Goal: Feedback & Contribution: Leave review/rating

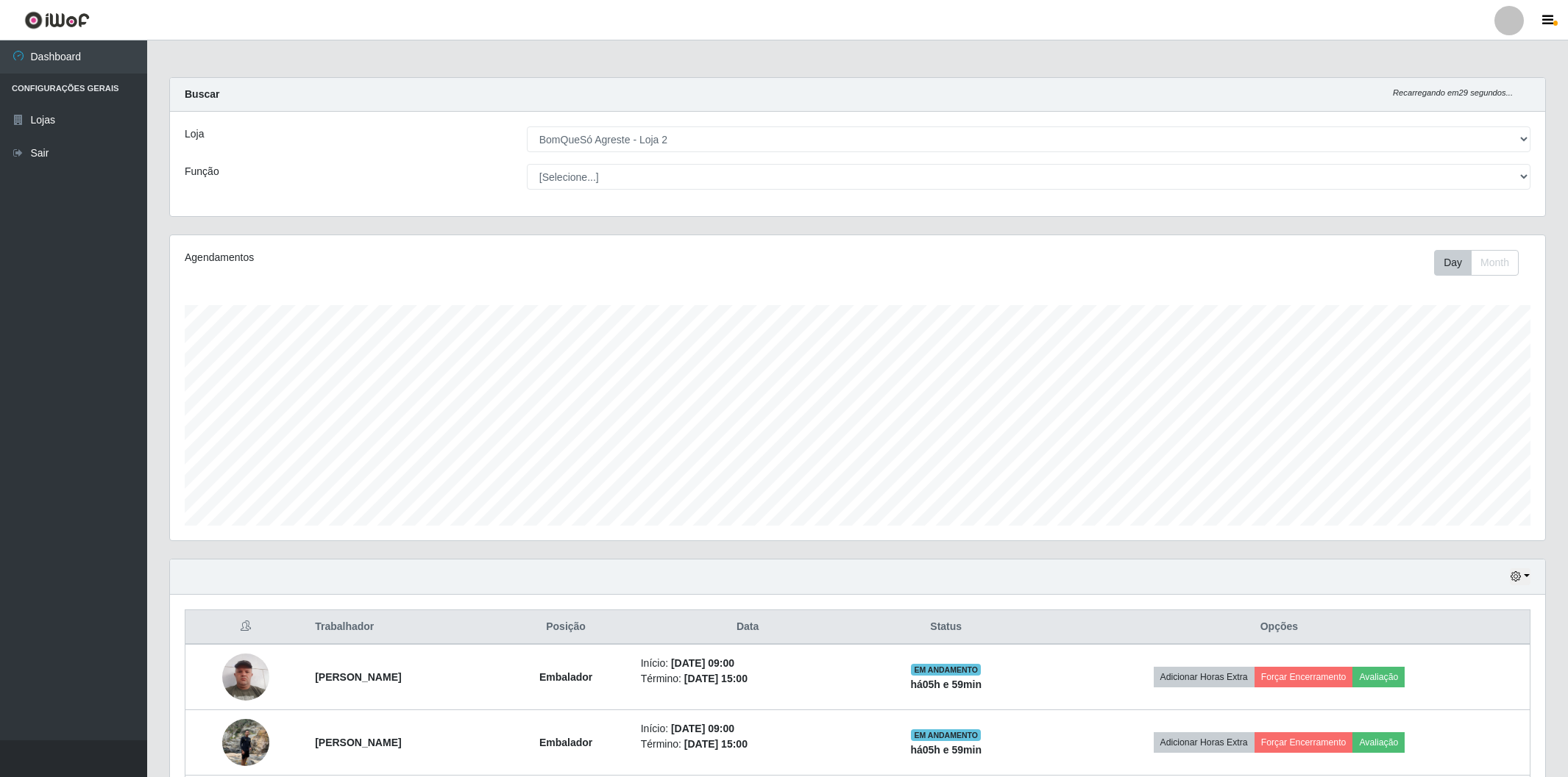
select select "214"
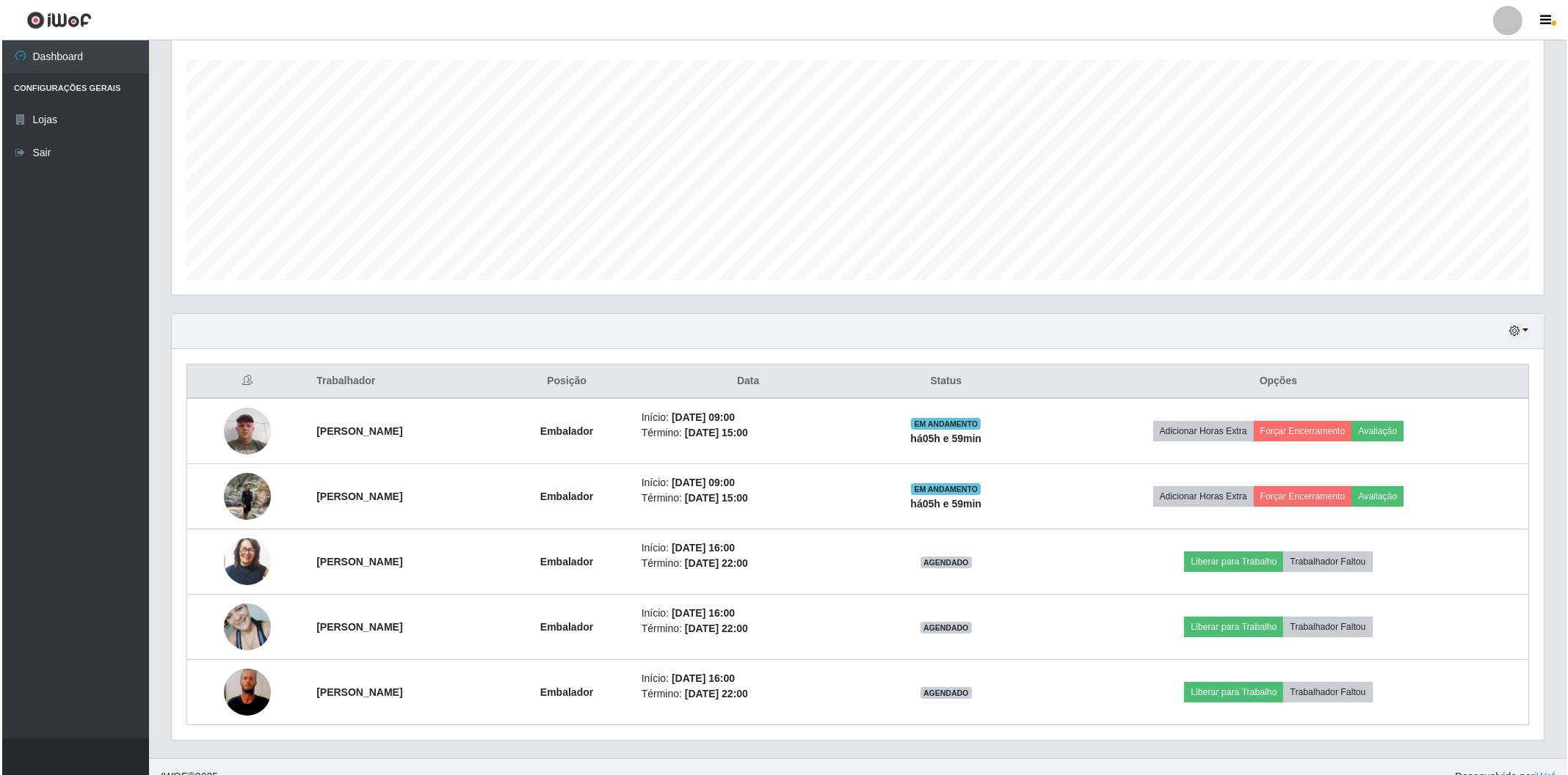
scroll to position [304, 1371]
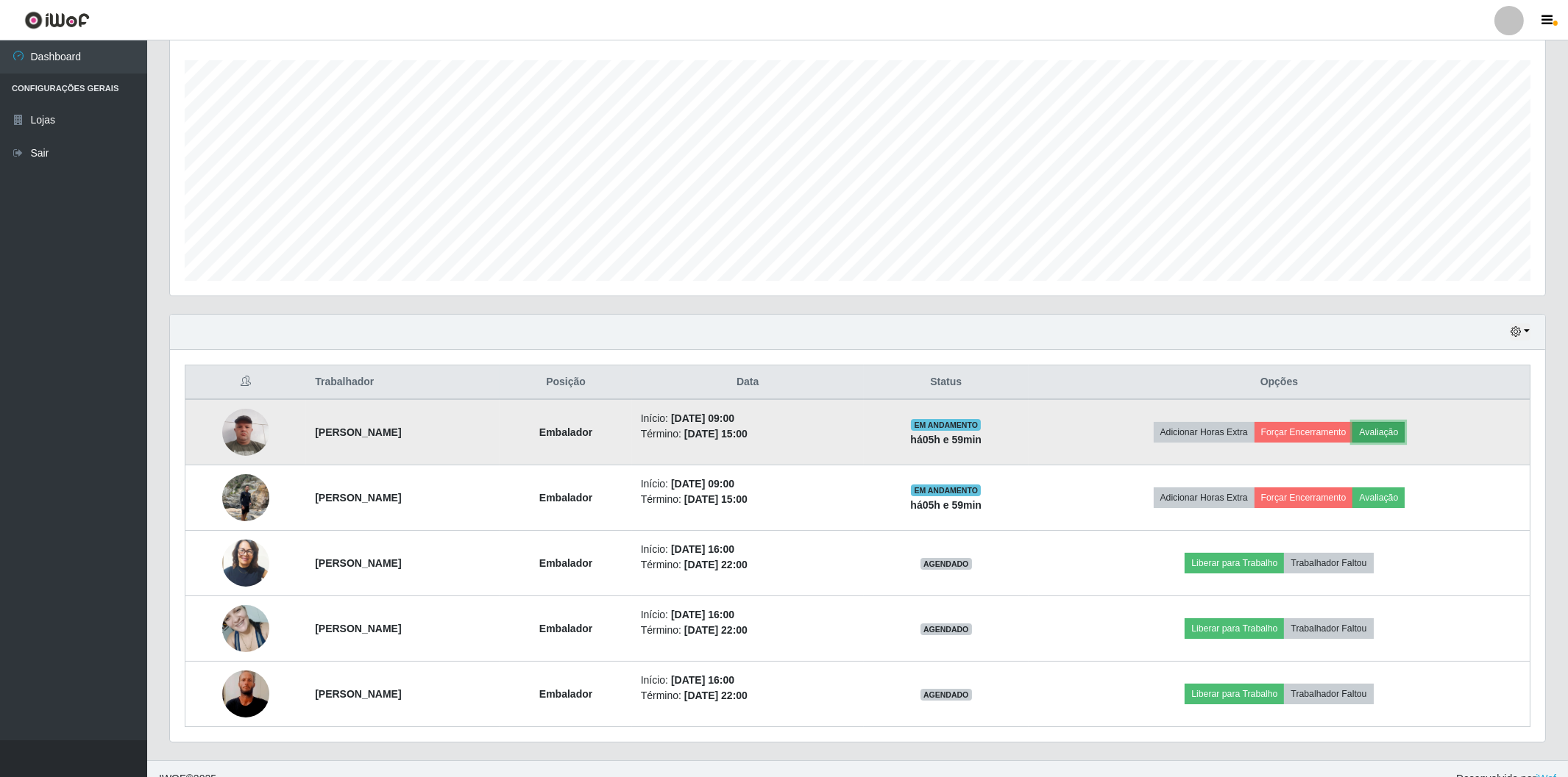
click at [1405, 436] on button "Avaliação" at bounding box center [1378, 433] width 52 height 21
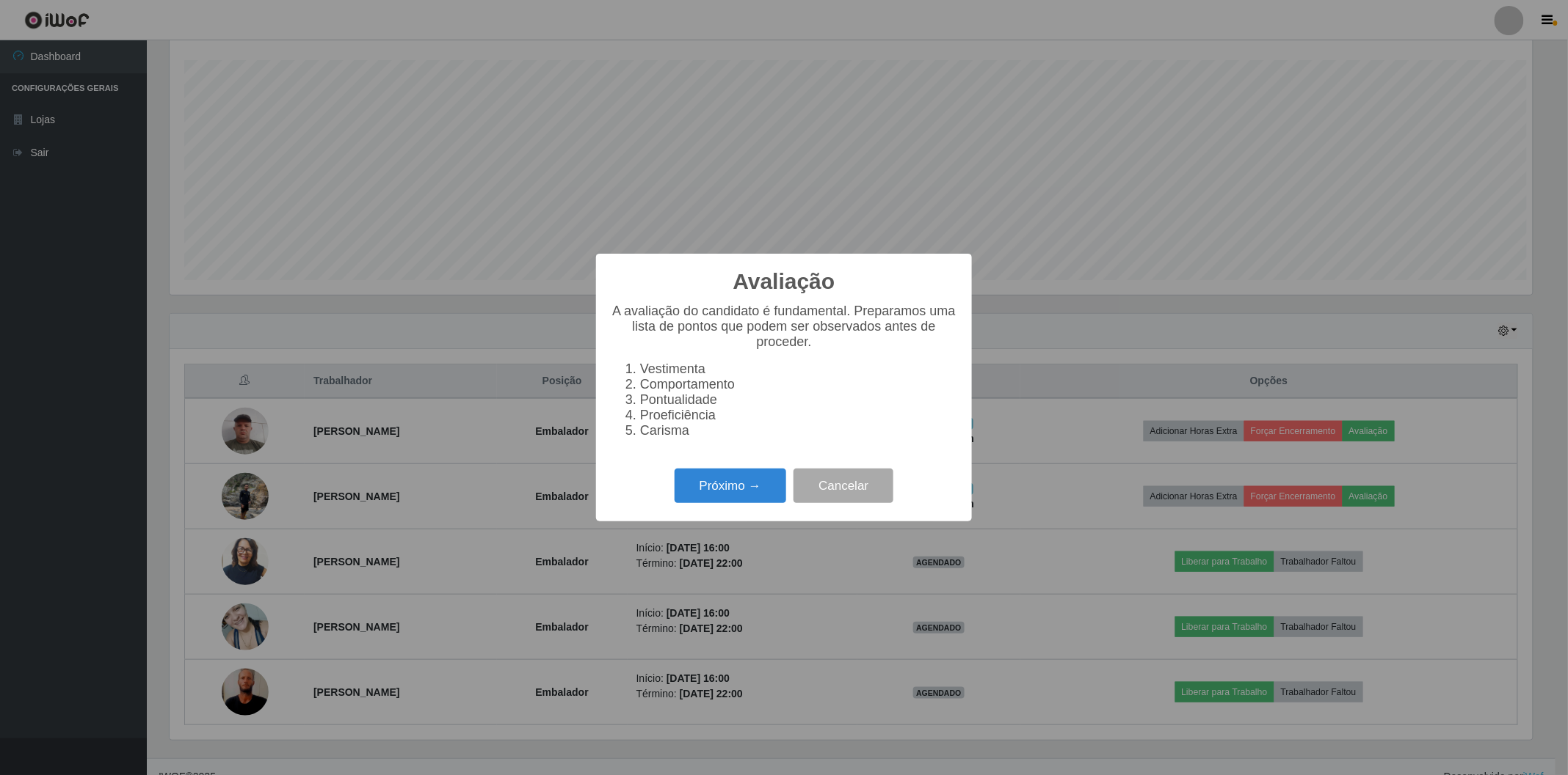
scroll to position [304, 1362]
click at [714, 492] on button "Próximo →" at bounding box center [730, 486] width 112 height 35
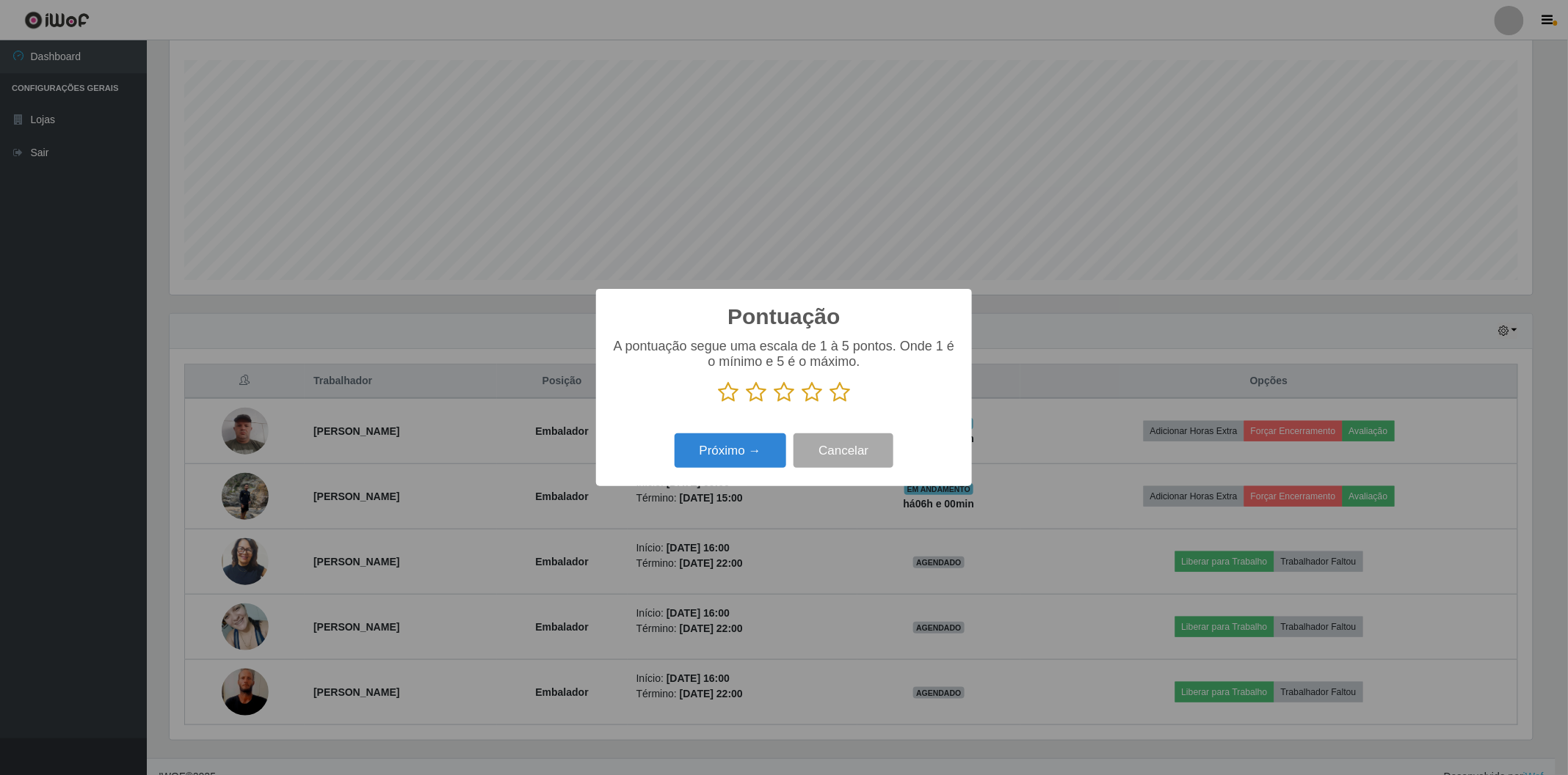
click at [841, 387] on icon at bounding box center [840, 392] width 21 height 22
click at [829, 403] on input "radio" at bounding box center [829, 403] width 0 height 0
click at [738, 455] on button "Próximo →" at bounding box center [730, 451] width 112 height 35
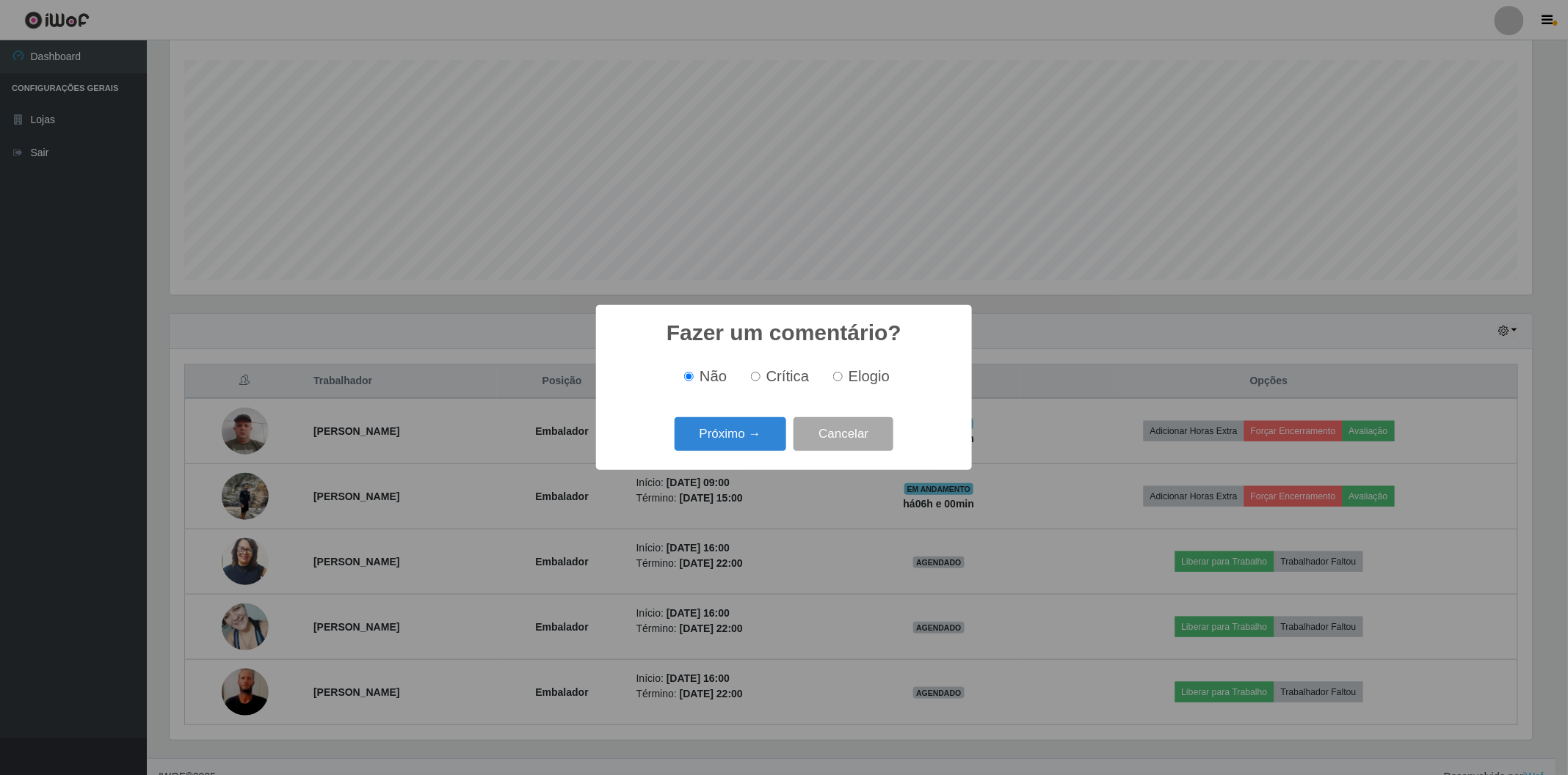
click at [840, 376] on input "Elogio" at bounding box center [837, 376] width 10 height 10
radio input "true"
click at [727, 435] on button "Próximo →" at bounding box center [730, 435] width 112 height 35
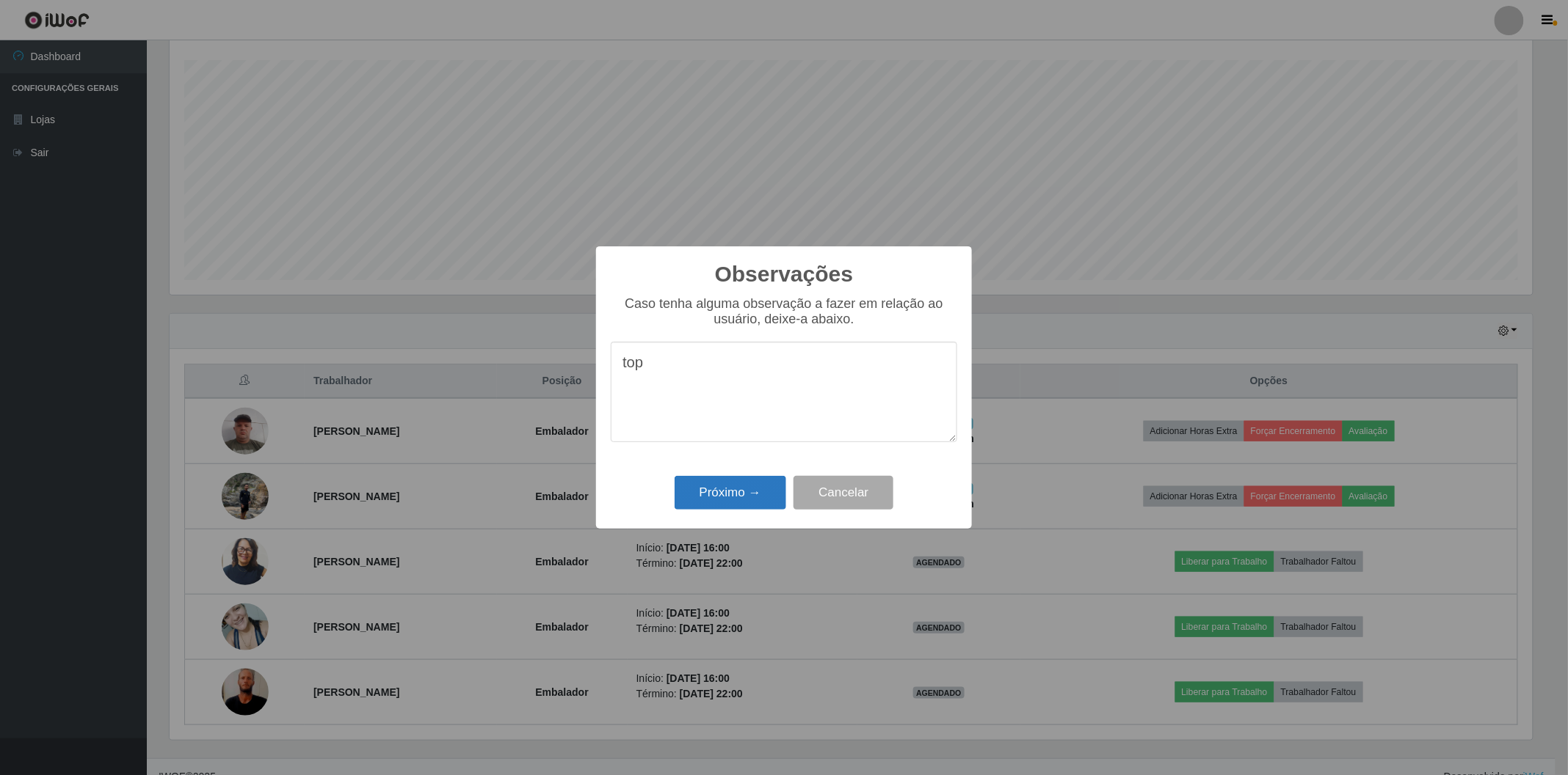
type textarea "top"
click at [746, 497] on button "Próximo →" at bounding box center [730, 494] width 112 height 35
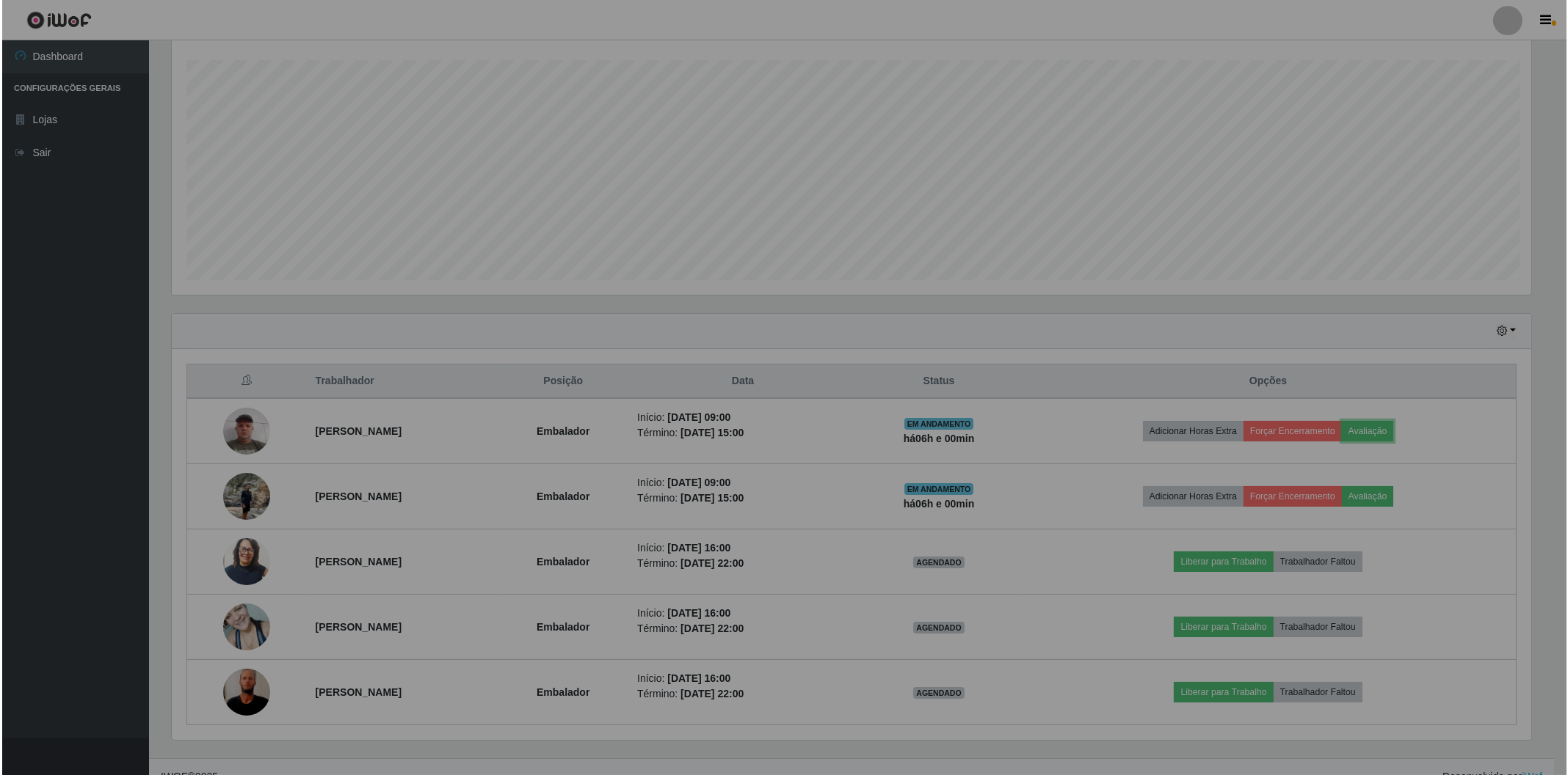
scroll to position [304, 1371]
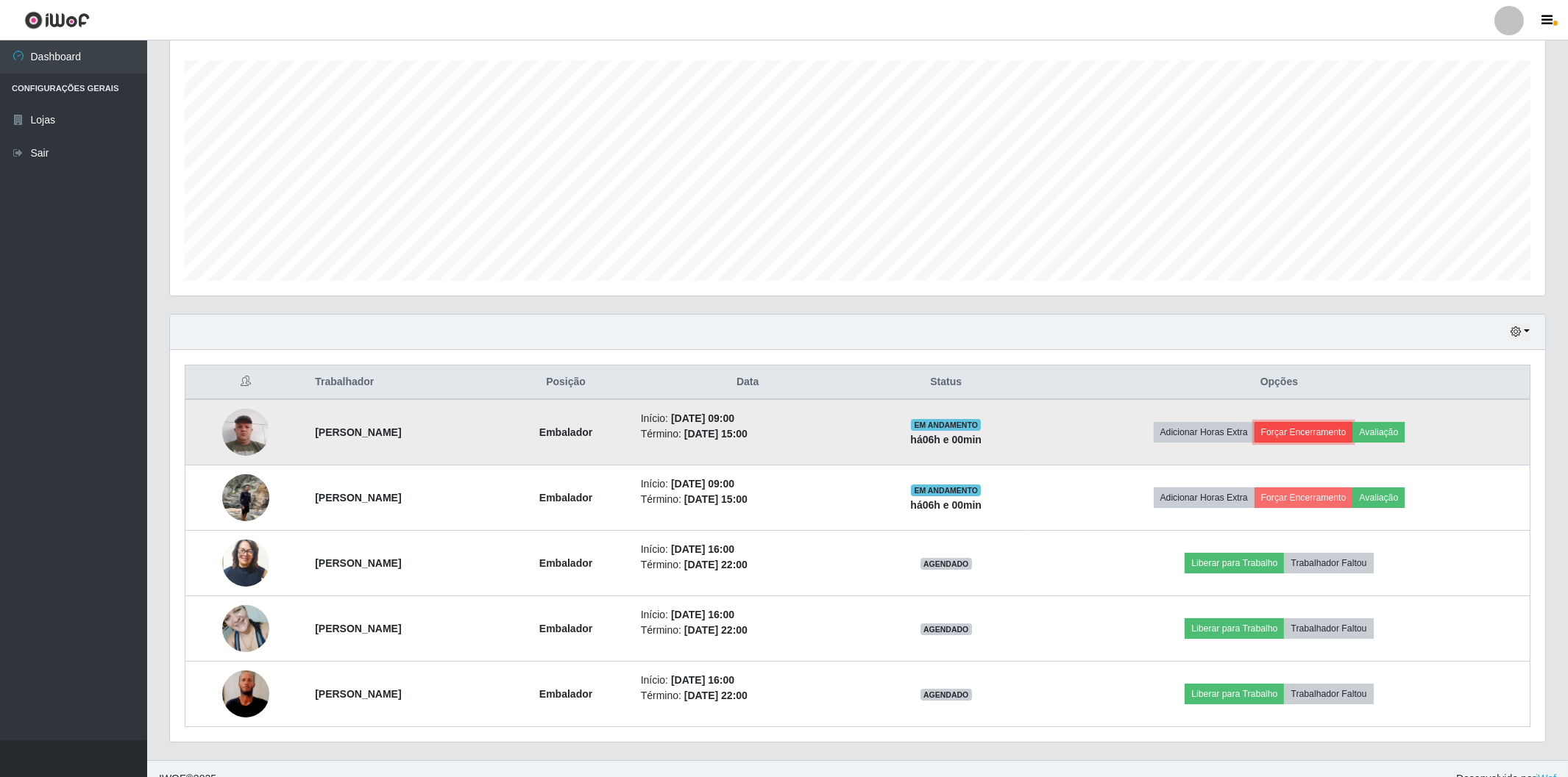
click at [1337, 432] on button "Forçar Encerramento" at bounding box center [1303, 433] width 99 height 21
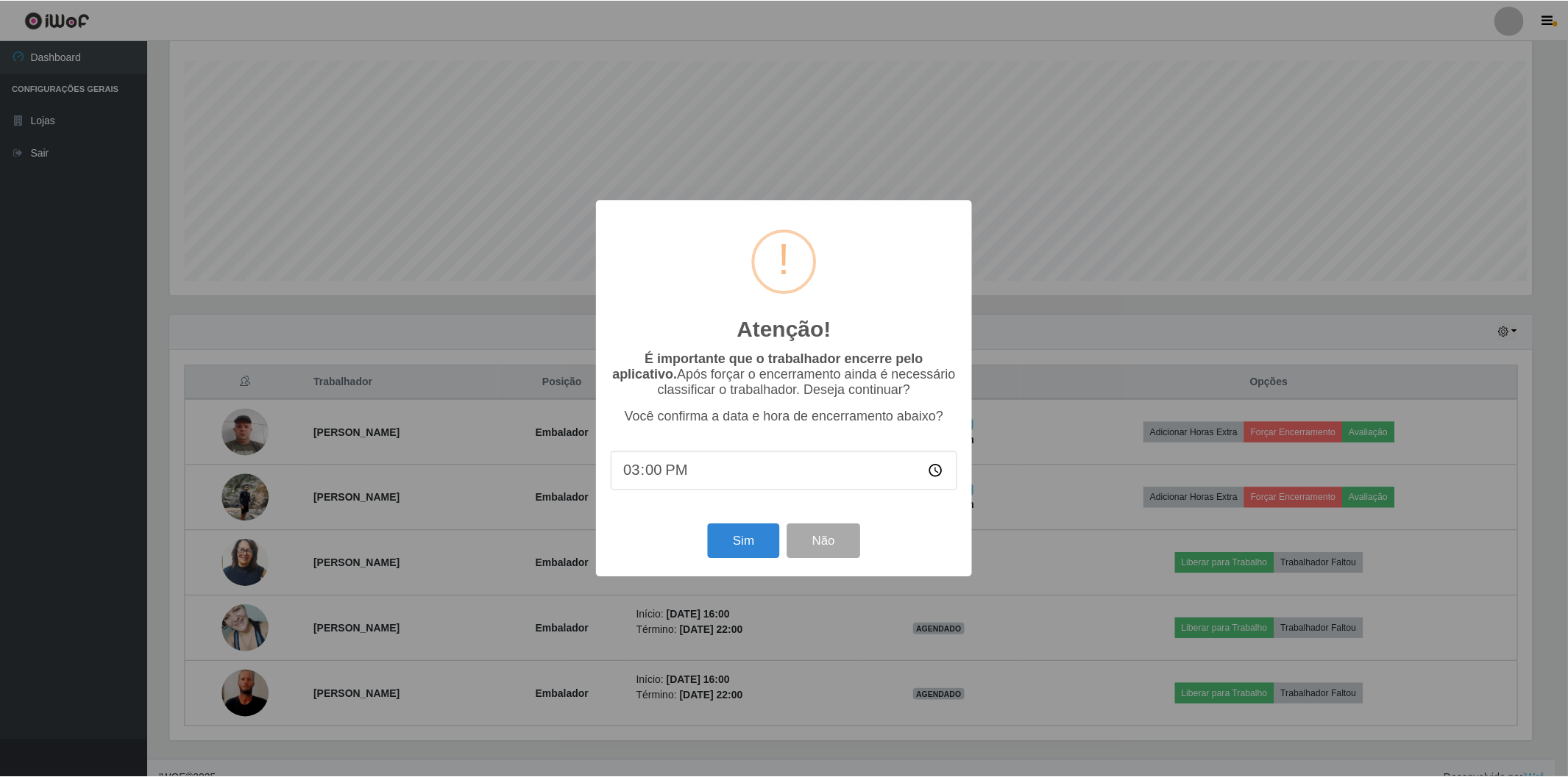
scroll to position [305, 1366]
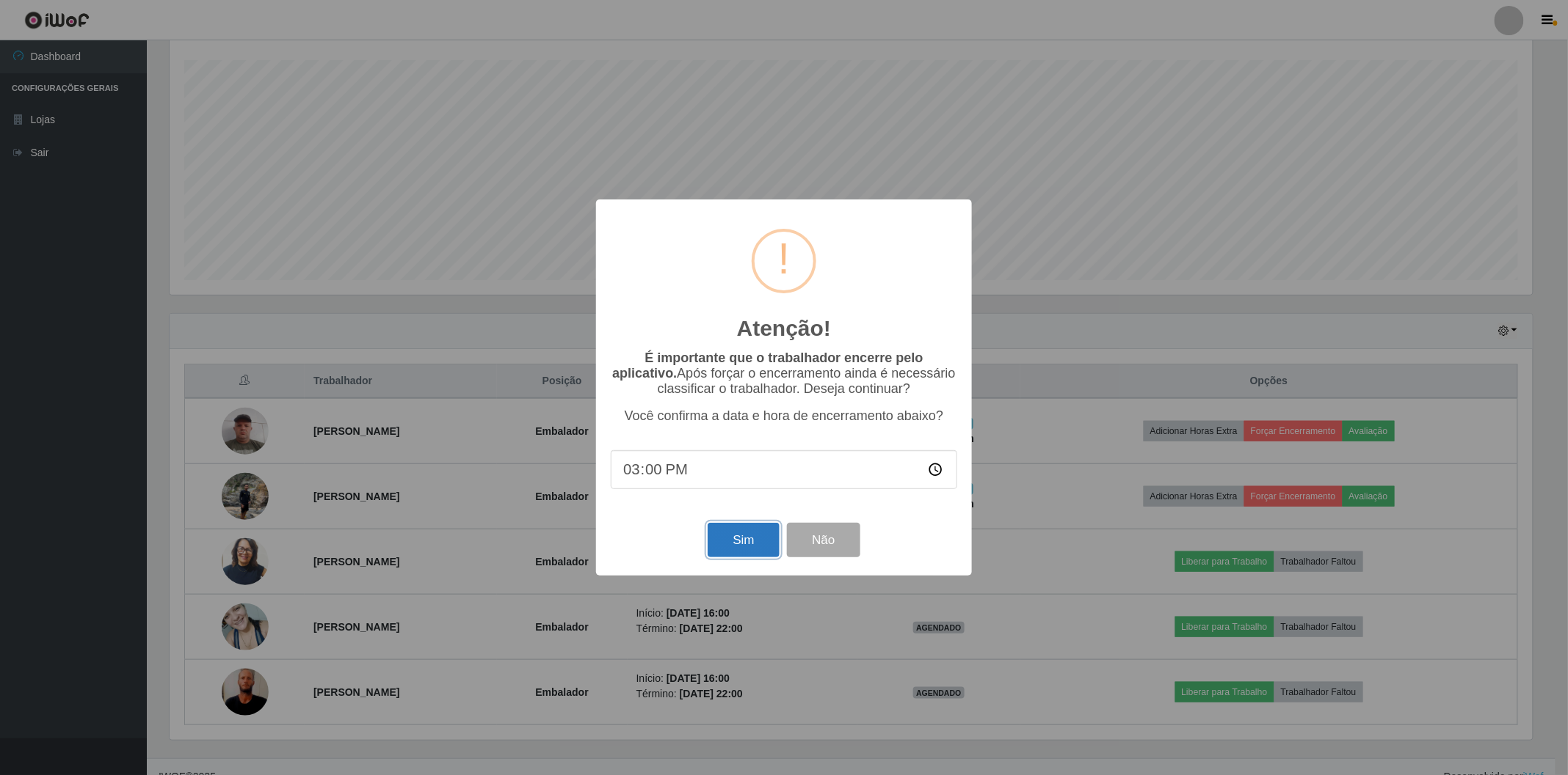
click at [742, 540] on button "Sim" at bounding box center [743, 541] width 71 height 35
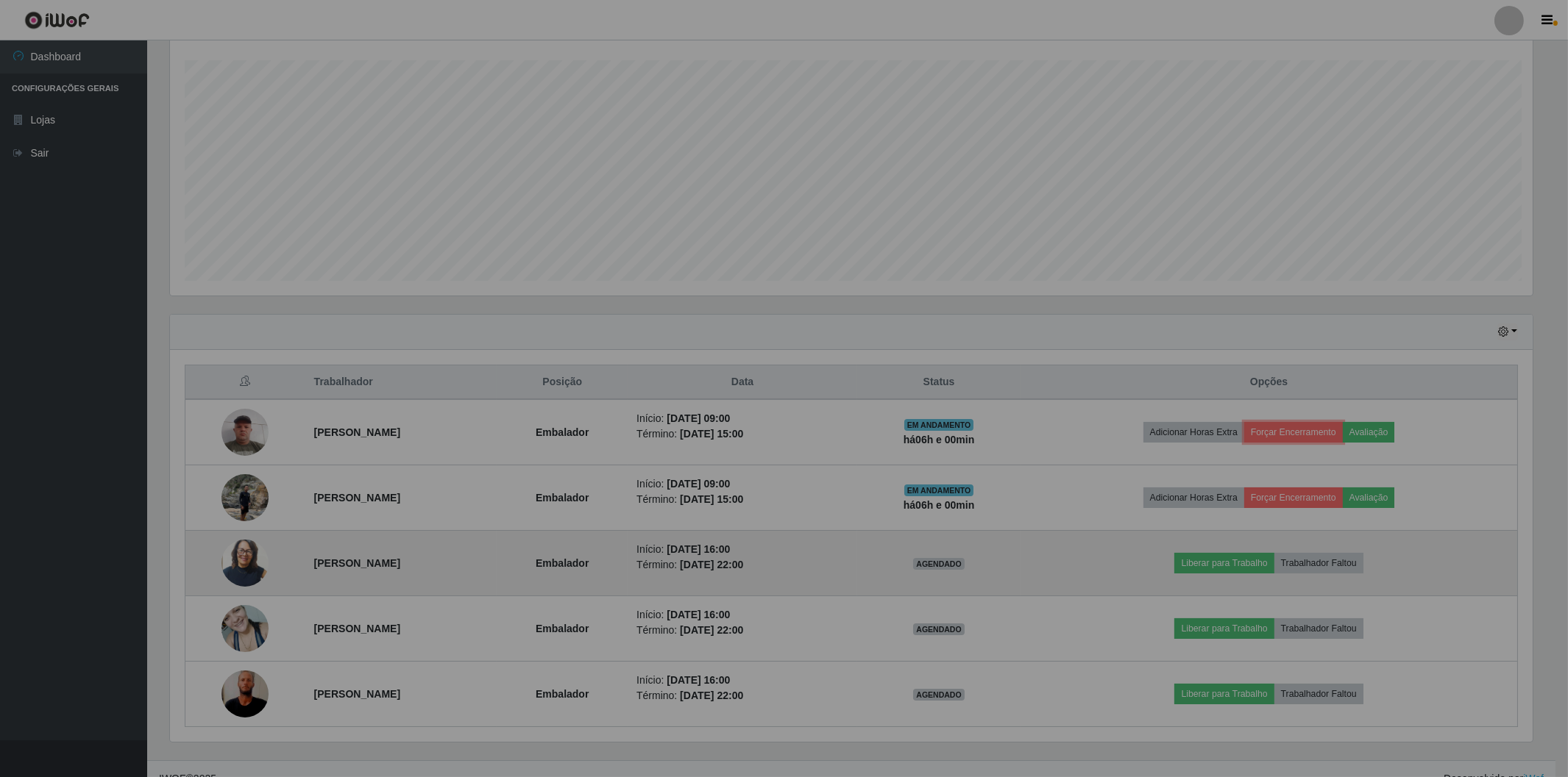
scroll to position [305, 1375]
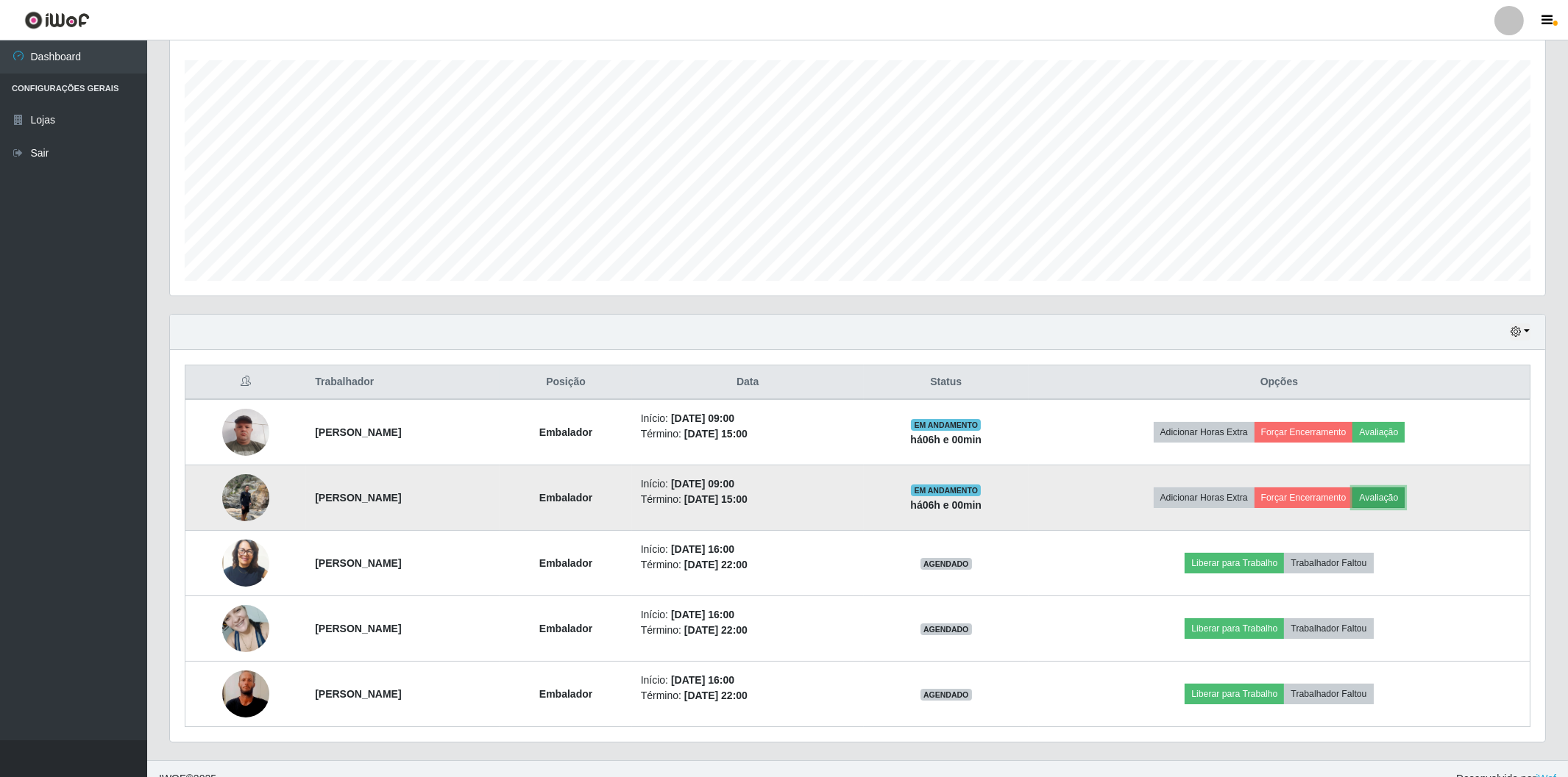
click at [1394, 498] on button "Avaliação" at bounding box center [1378, 499] width 52 height 21
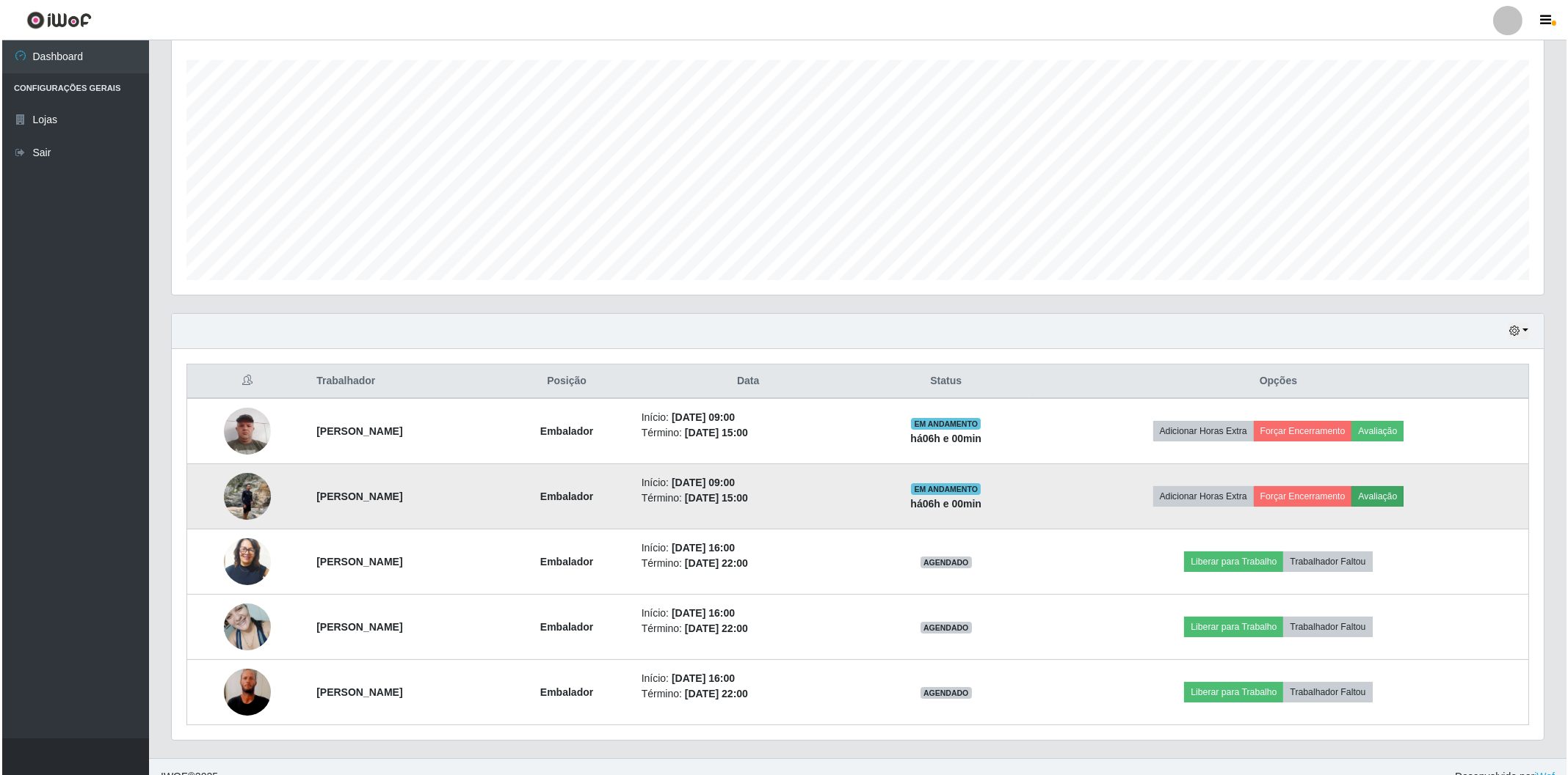
scroll to position [304, 1362]
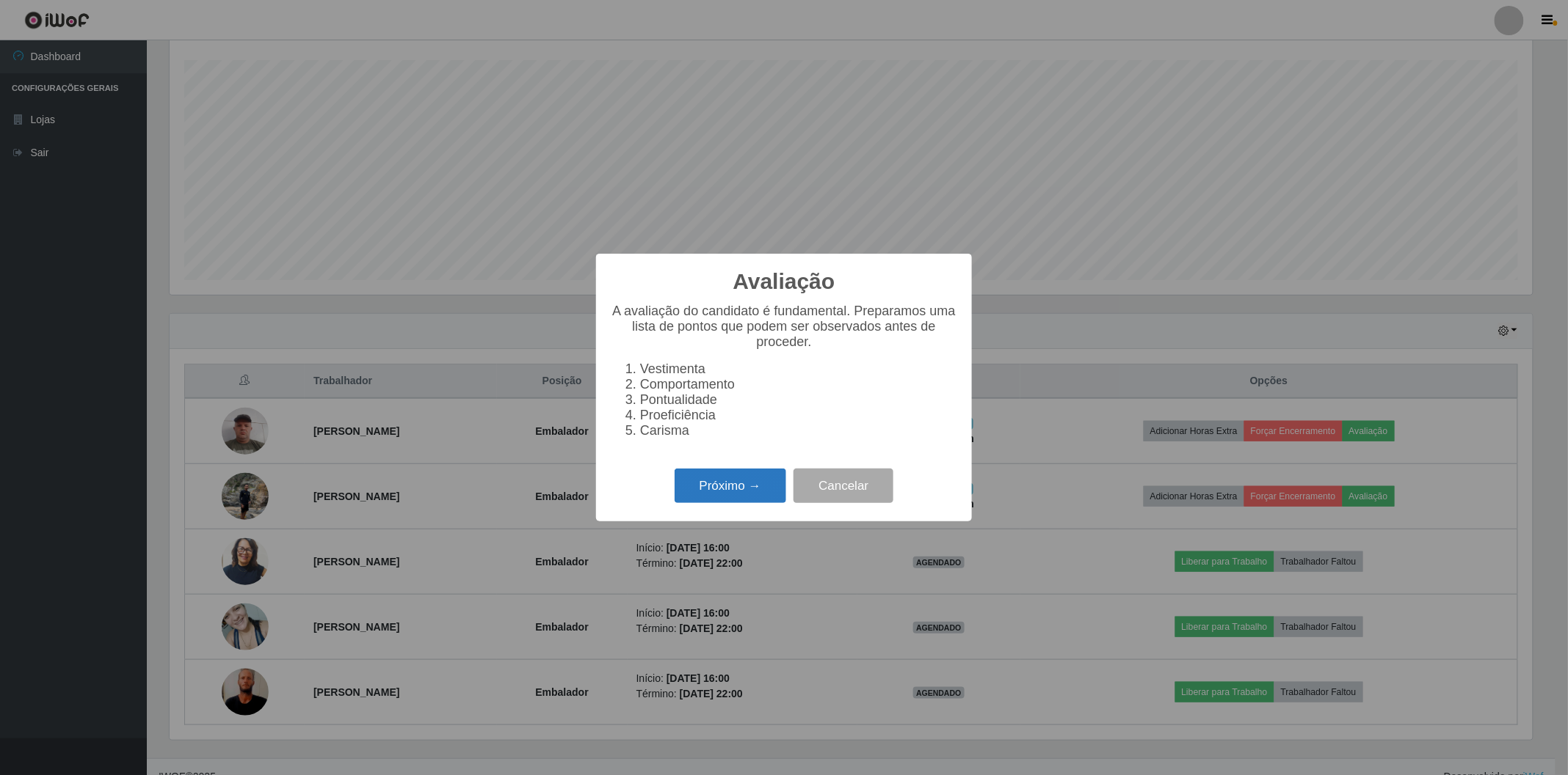
click at [708, 490] on button "Próximo →" at bounding box center [730, 486] width 112 height 35
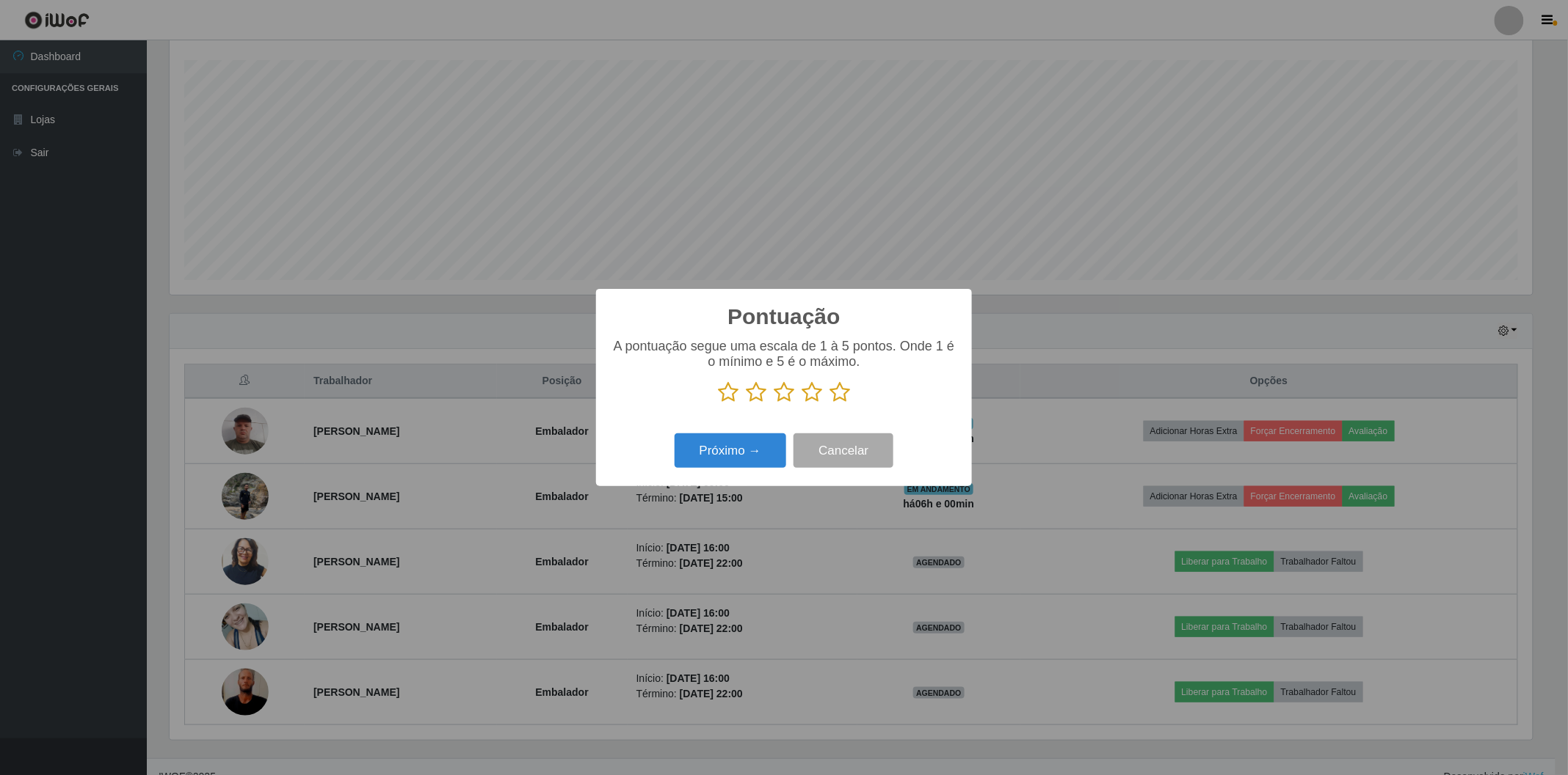
scroll to position [0, 0]
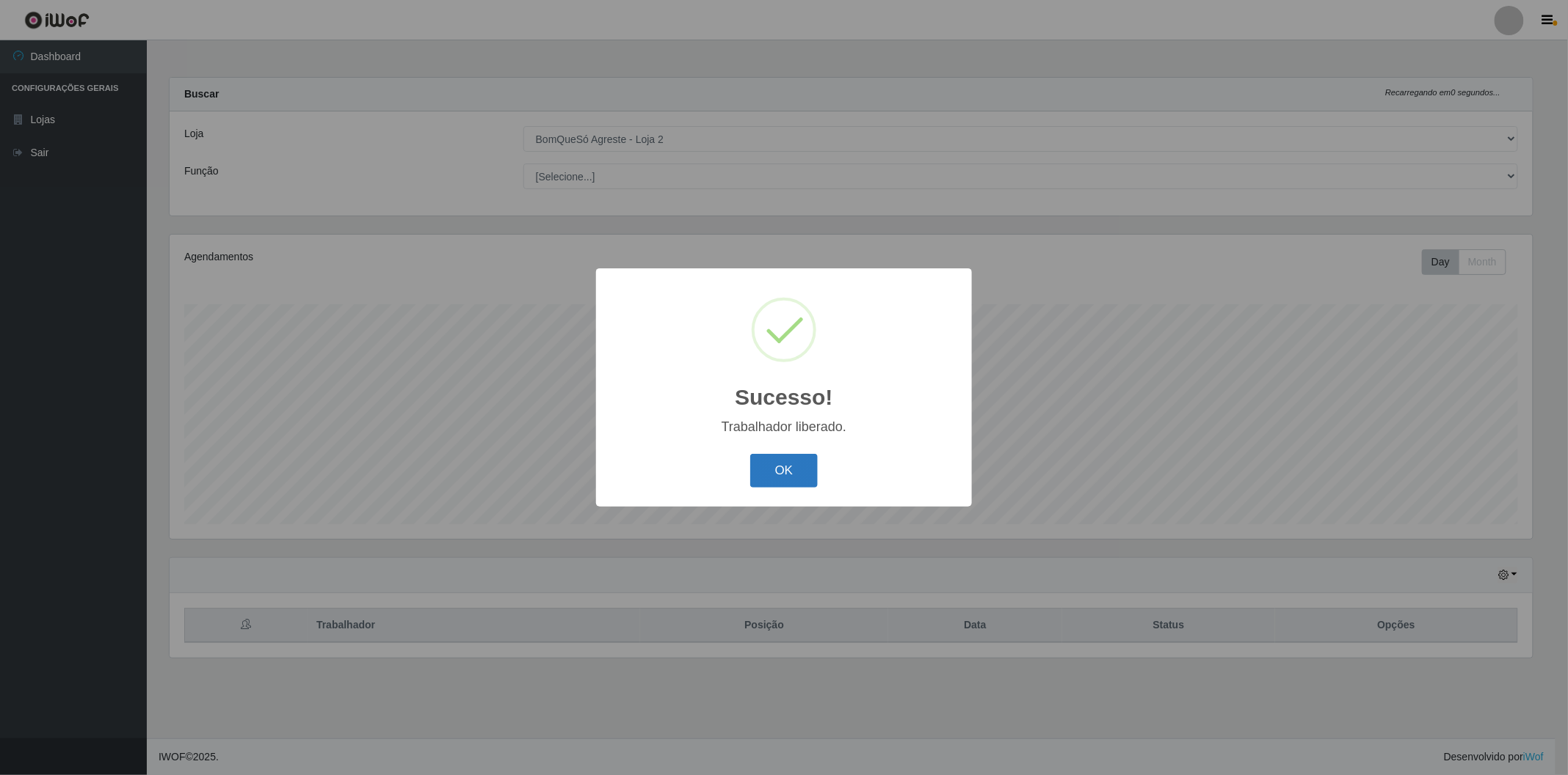
click at [797, 469] on button "OK" at bounding box center [784, 471] width 68 height 35
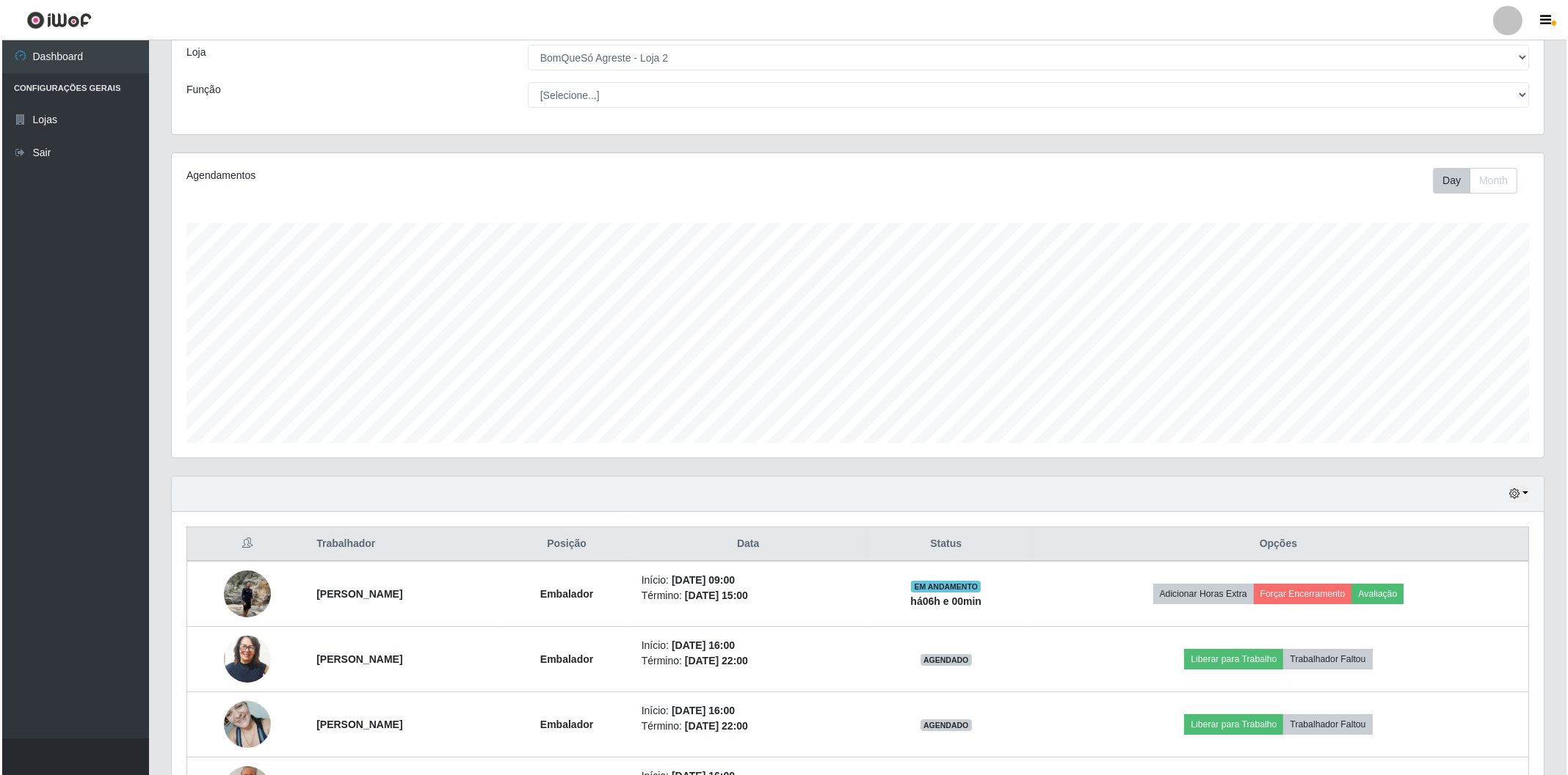
scroll to position [163, 0]
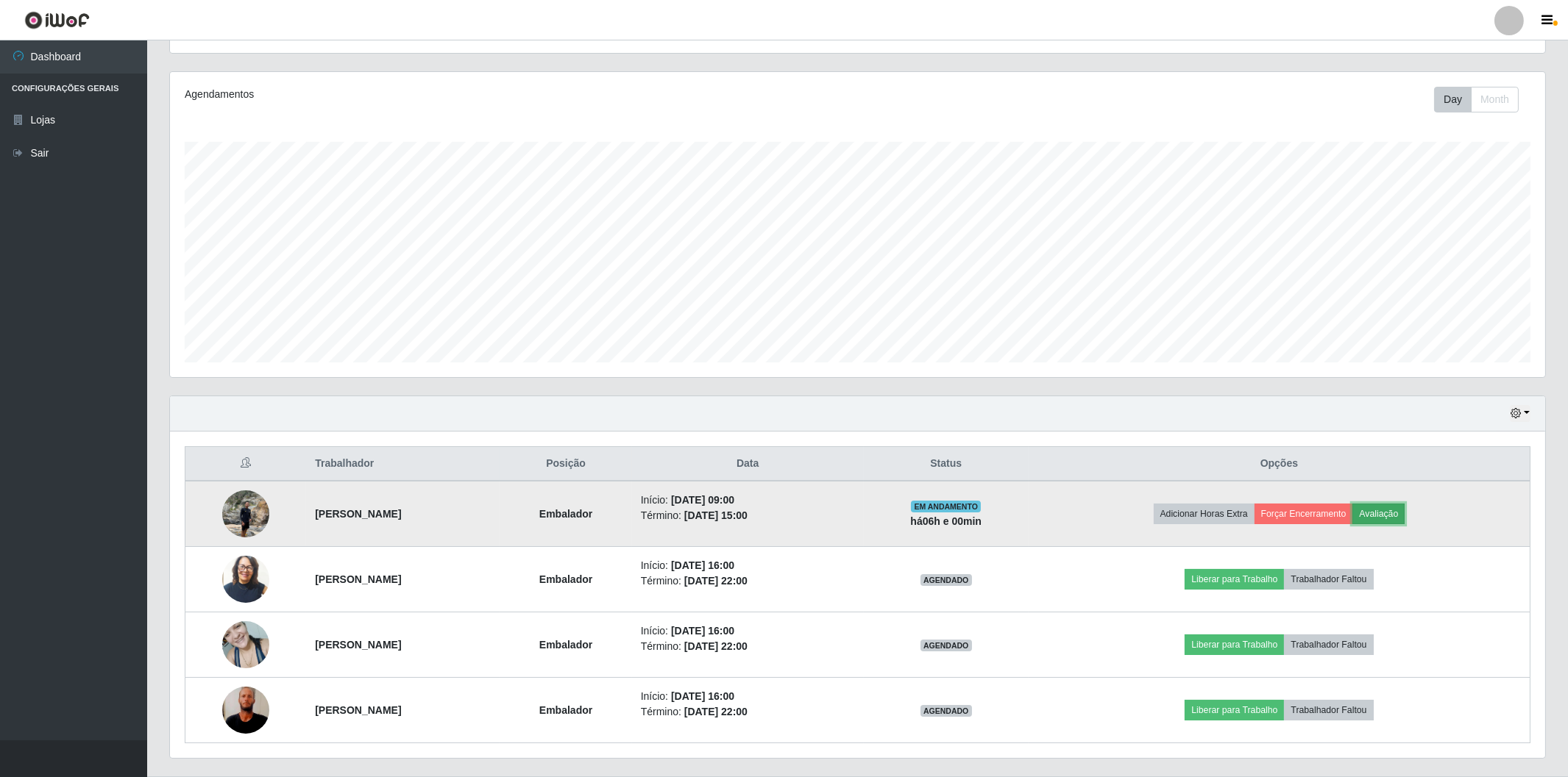
click at [1399, 506] on button "Avaliação" at bounding box center [1378, 514] width 52 height 21
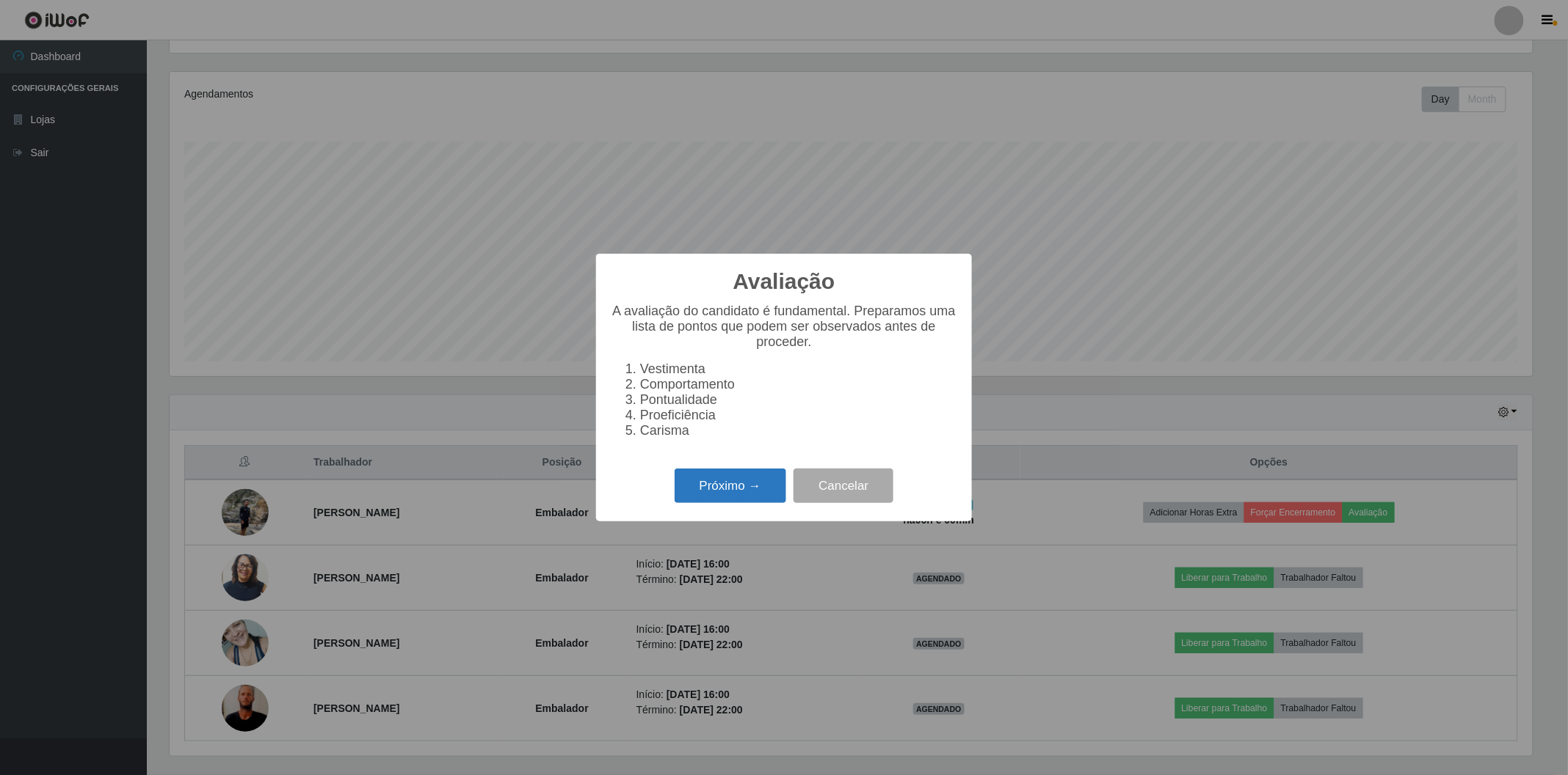
click at [723, 490] on button "Próximo →" at bounding box center [730, 486] width 112 height 35
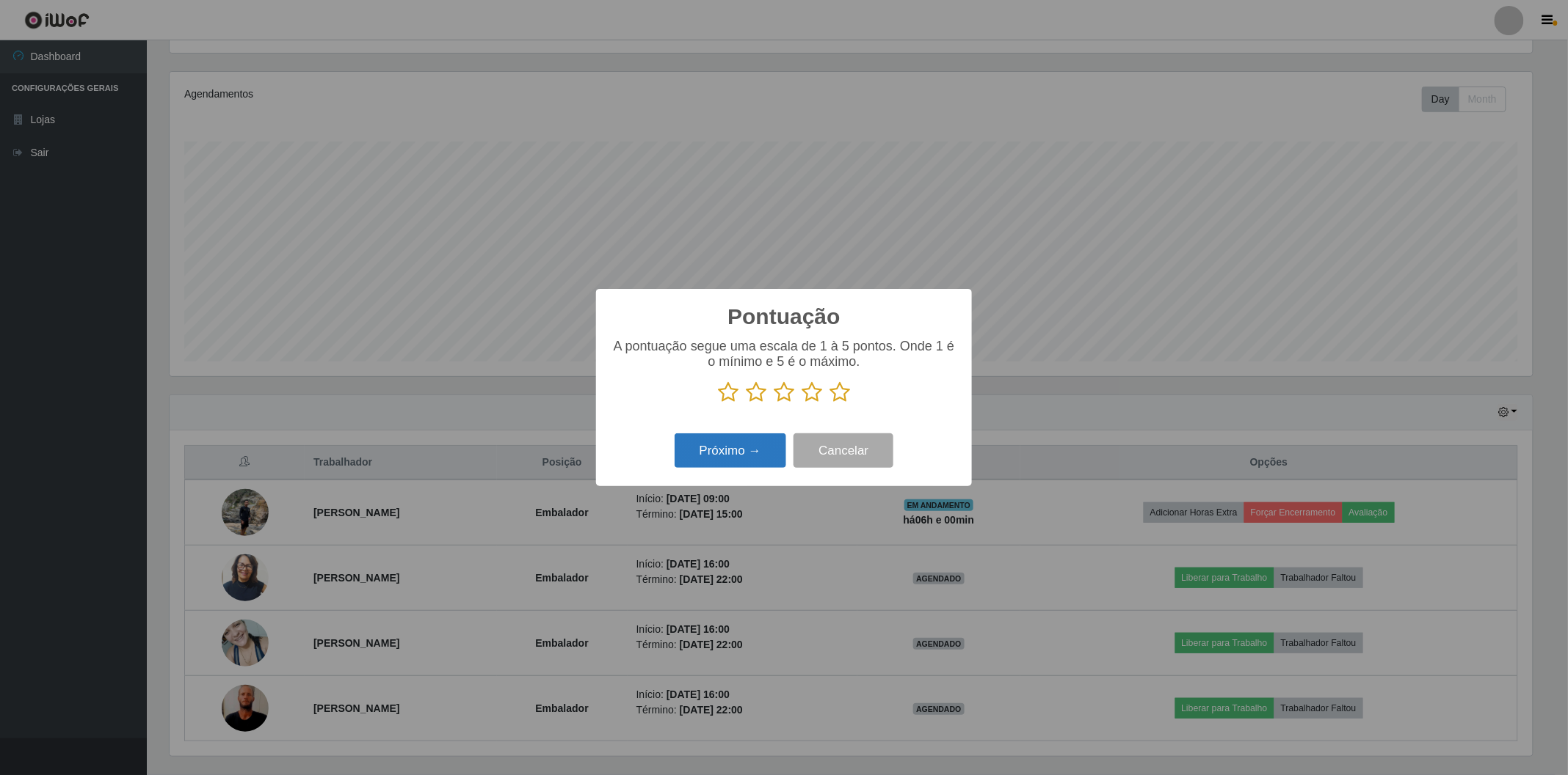
click at [737, 450] on button "Próximo →" at bounding box center [730, 451] width 112 height 35
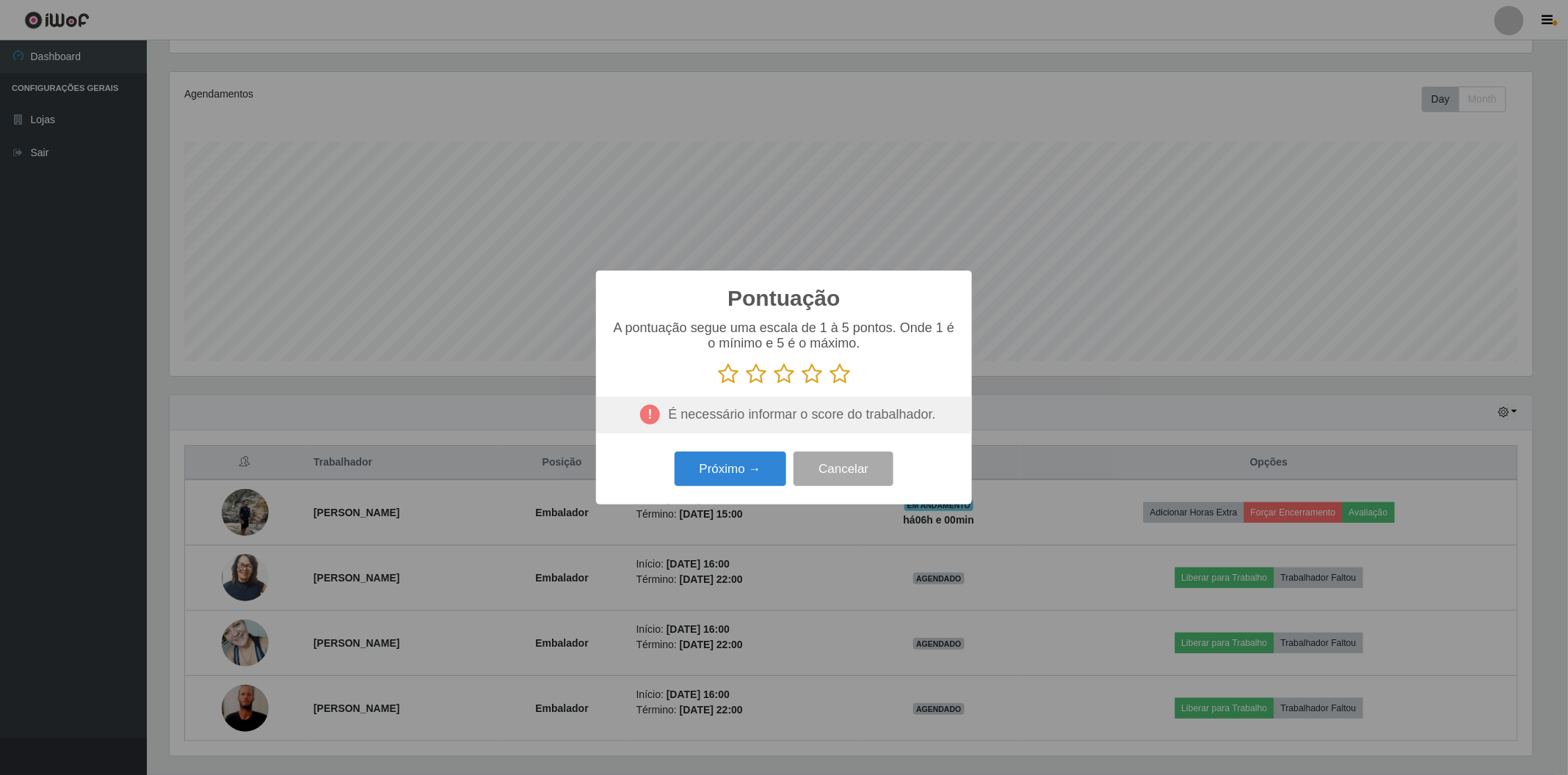
click at [838, 375] on icon at bounding box center [840, 374] width 21 height 22
click at [829, 385] on input "radio" at bounding box center [829, 385] width 0 height 0
click at [743, 462] on button "Próximo →" at bounding box center [730, 469] width 112 height 35
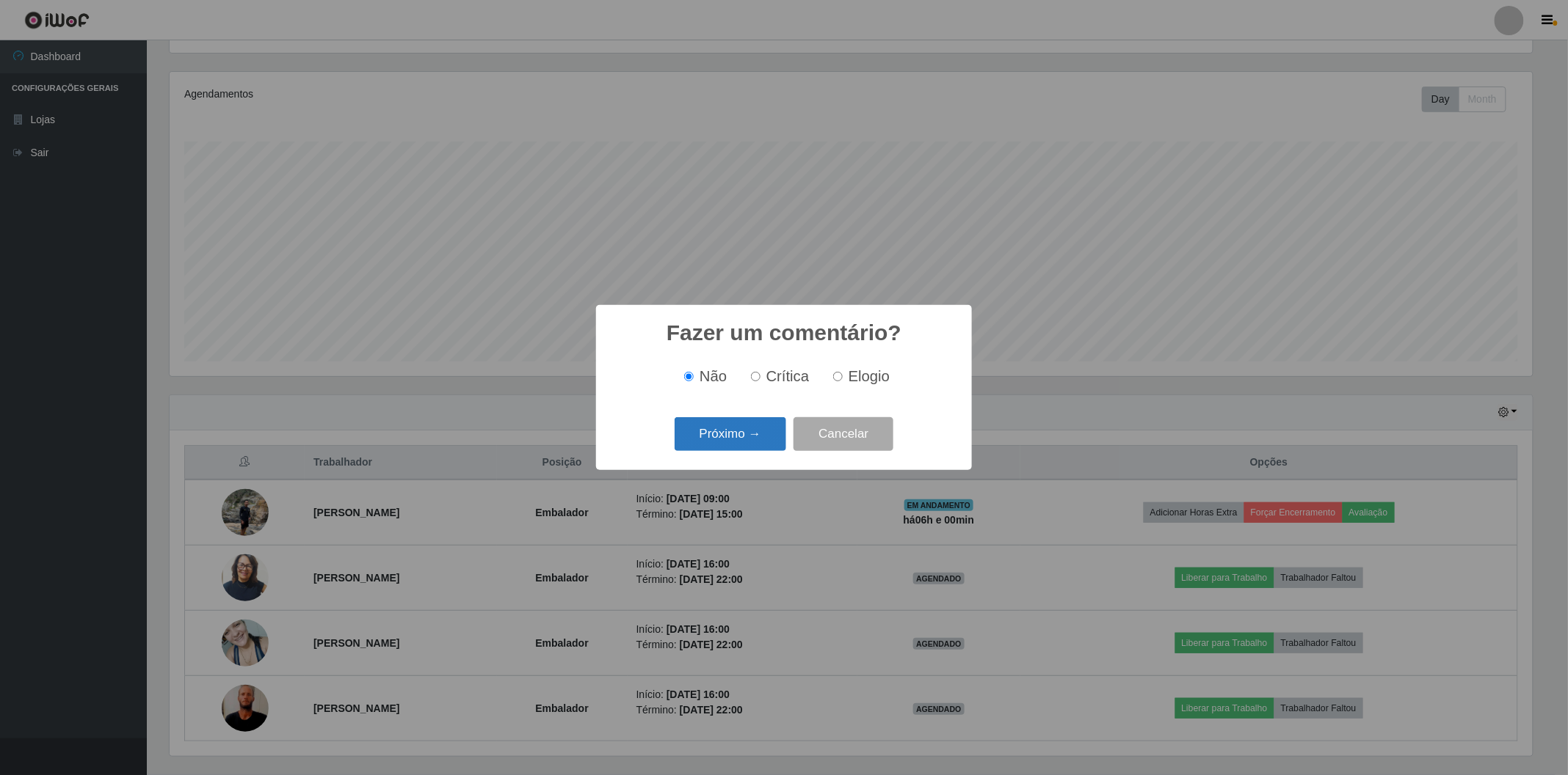
click at [747, 434] on button "Próximo →" at bounding box center [730, 435] width 112 height 35
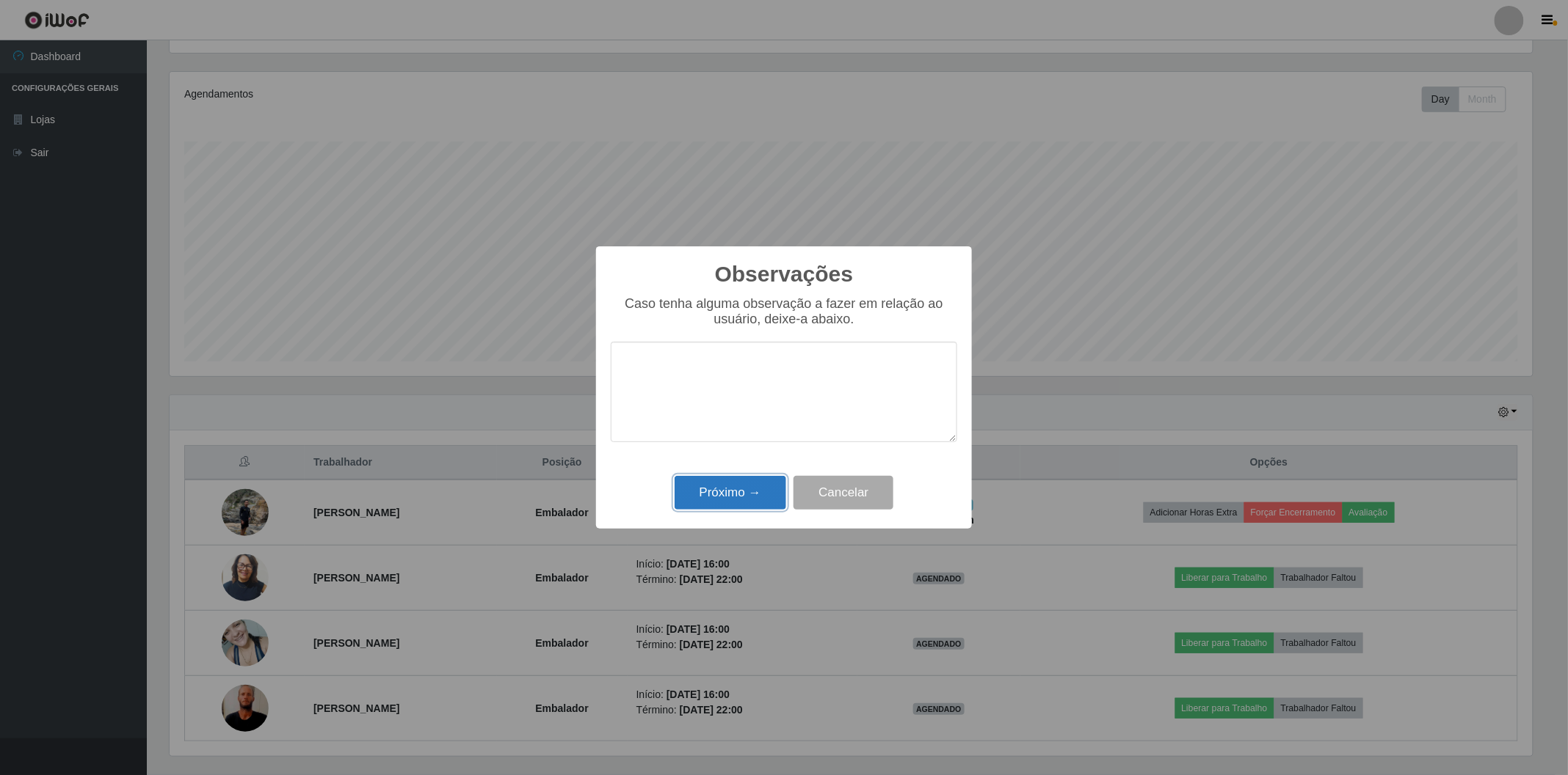
click at [734, 488] on button "Próximo →" at bounding box center [730, 494] width 112 height 35
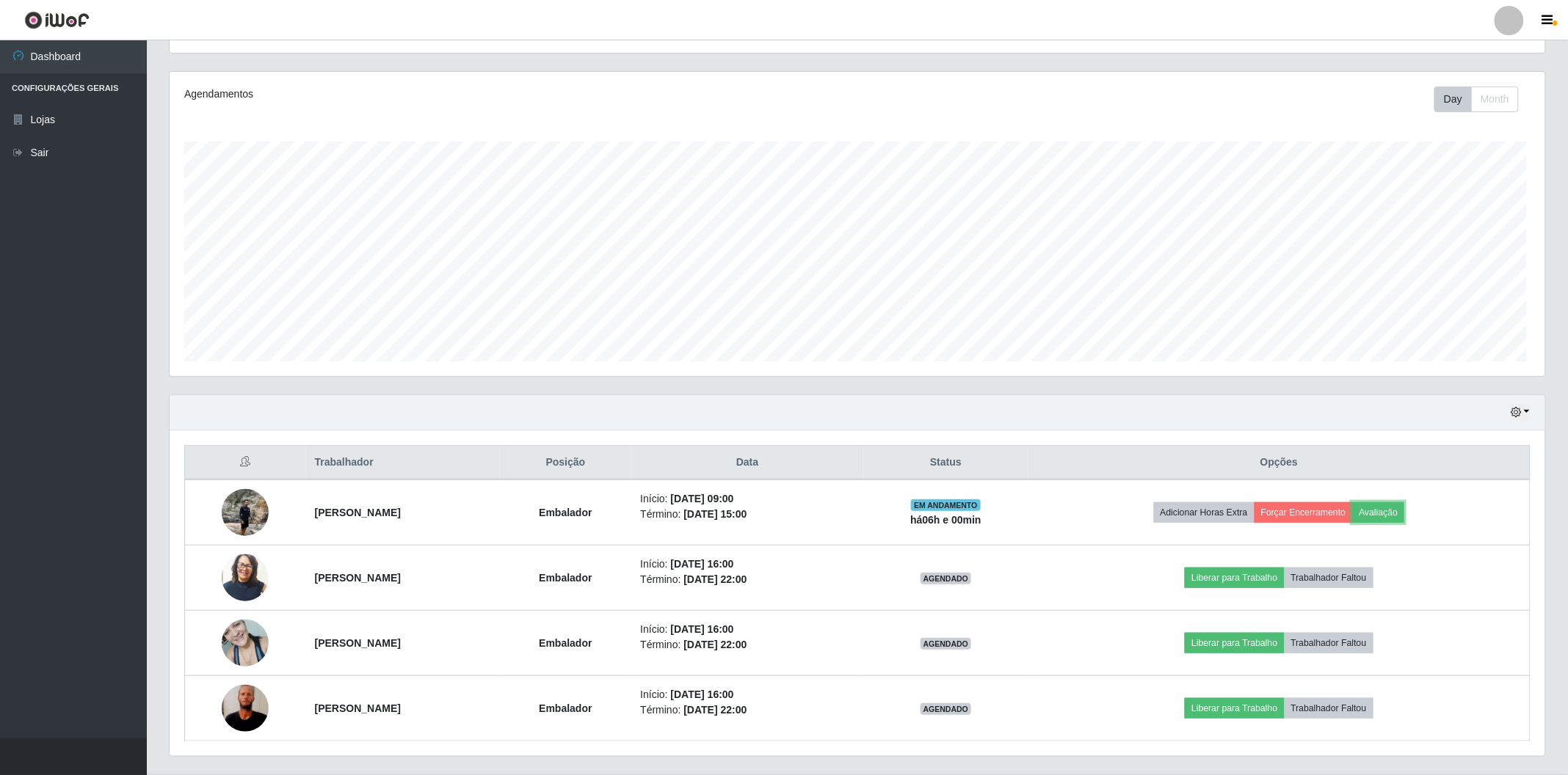
scroll to position [304, 1371]
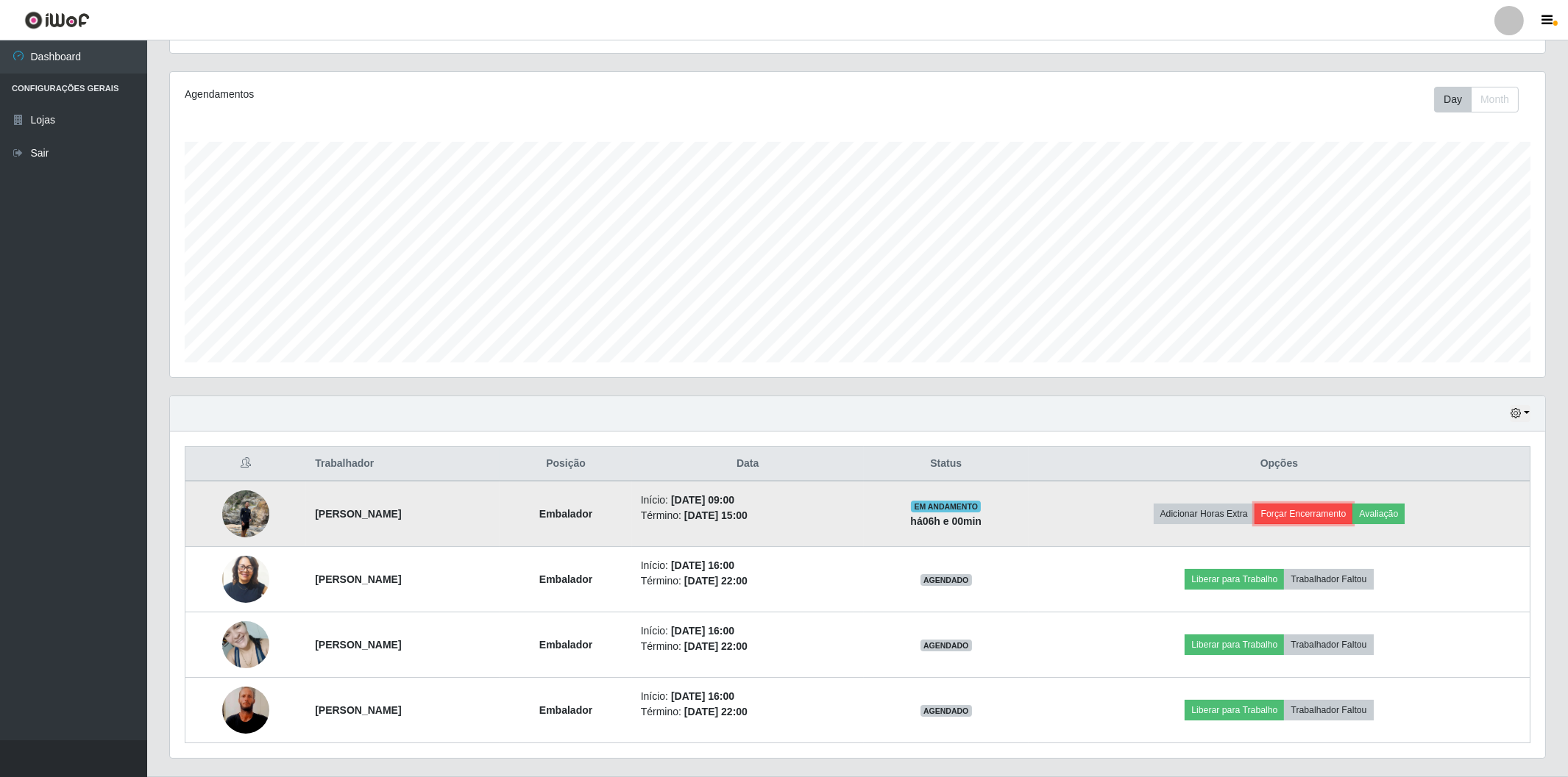
click at [1324, 517] on button "Forçar Encerramento" at bounding box center [1303, 514] width 99 height 21
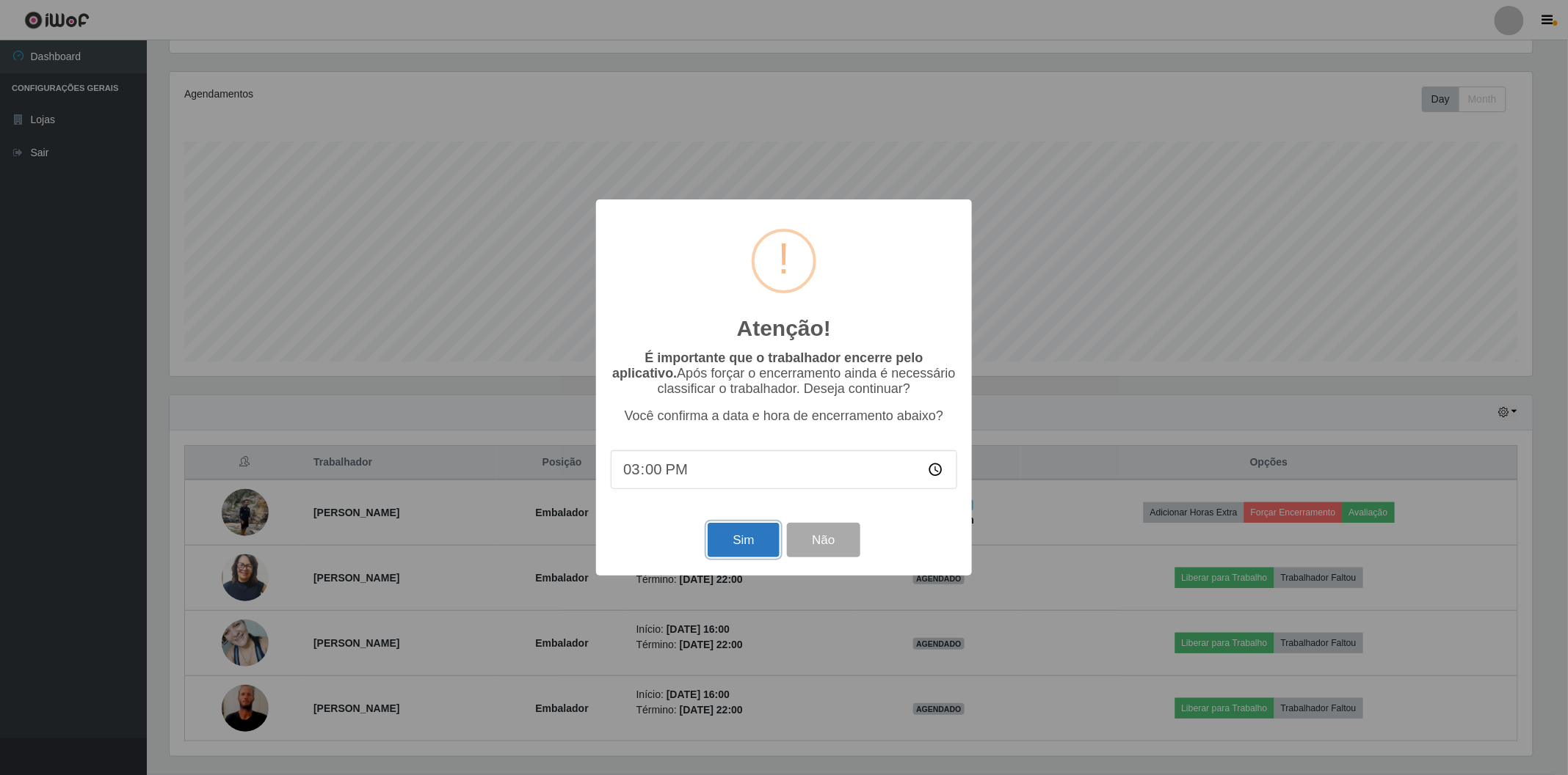
click at [725, 546] on button "Sim" at bounding box center [743, 541] width 71 height 35
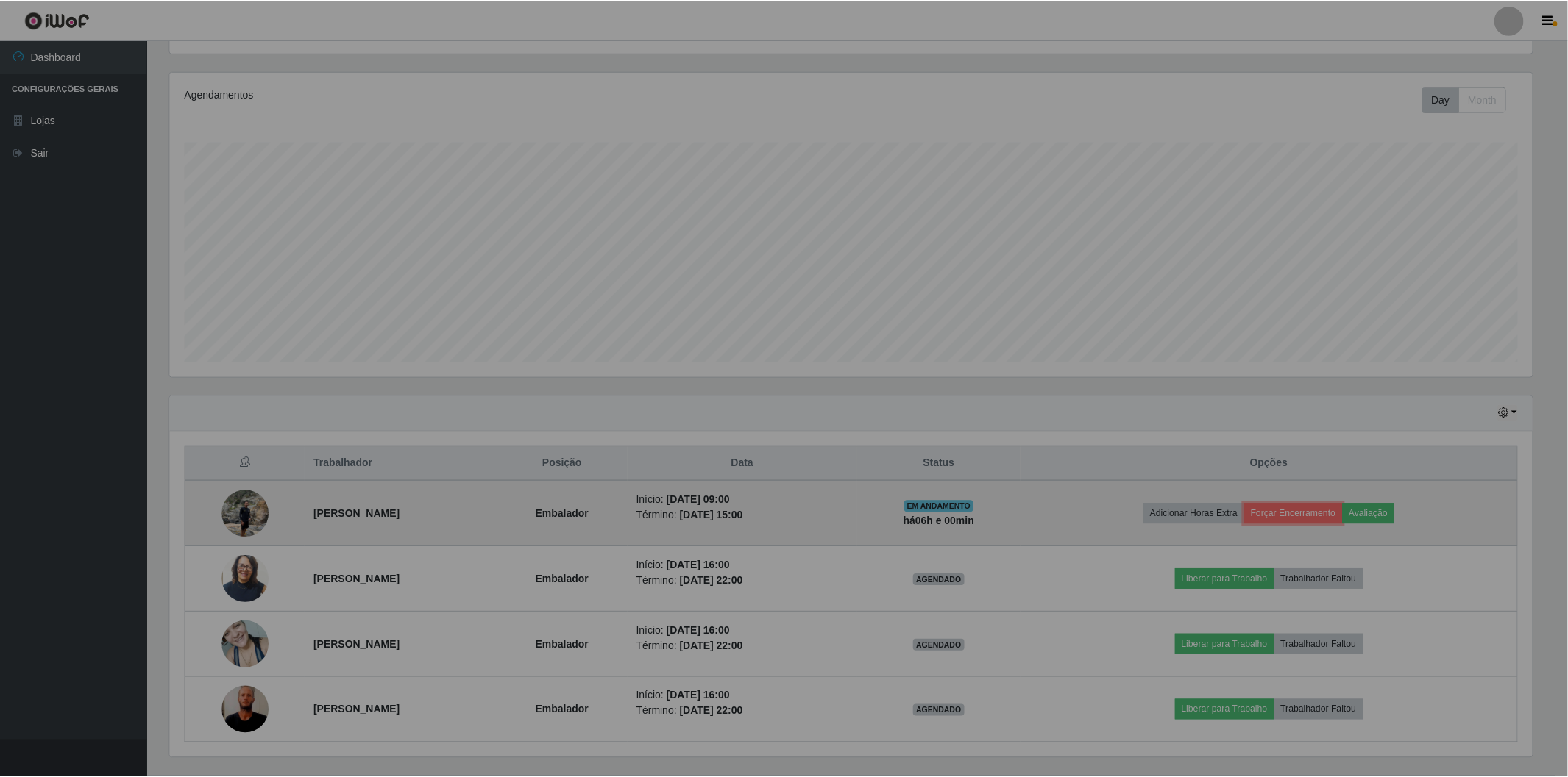
scroll to position [735200, 734555]
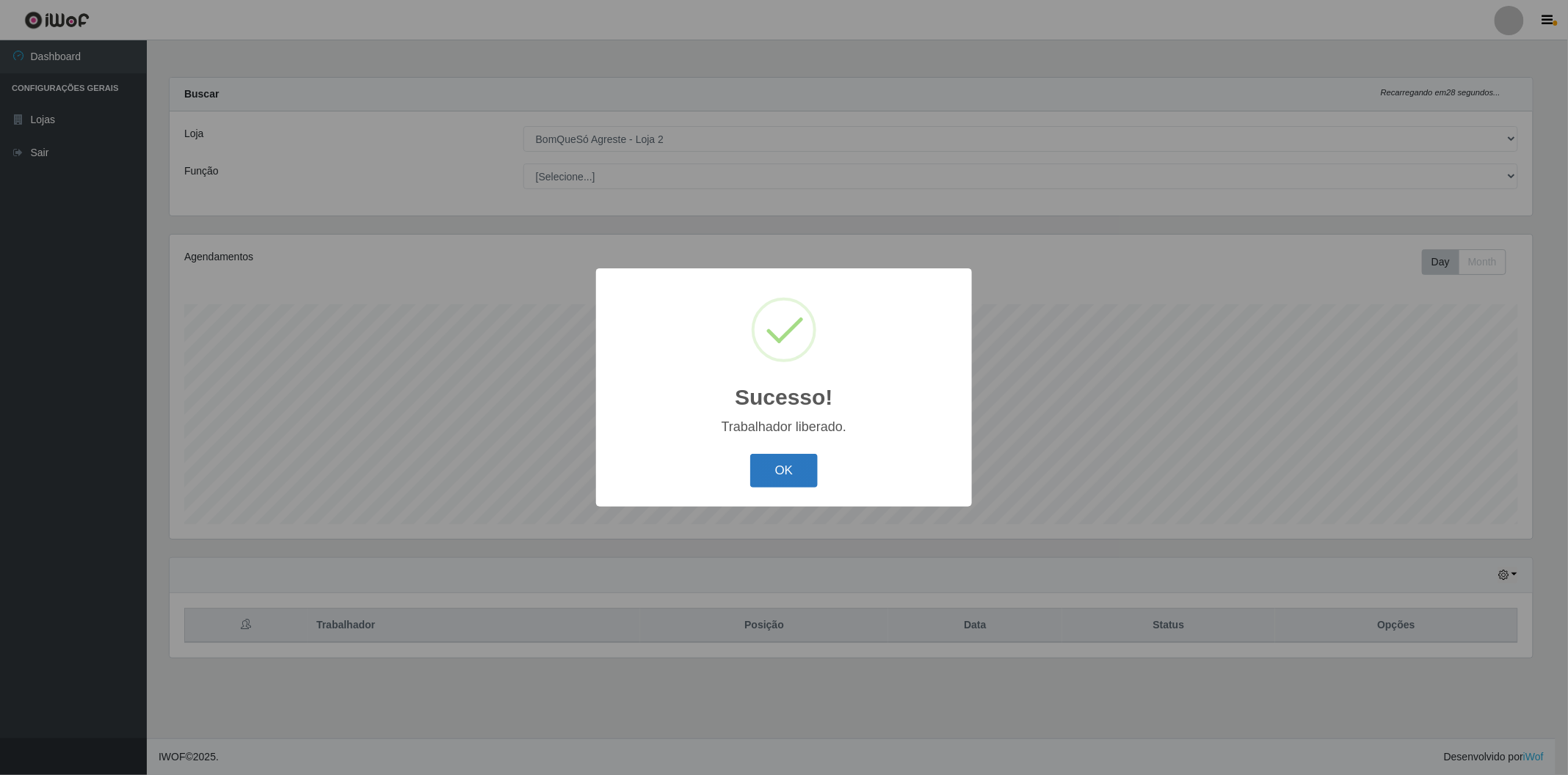
click at [781, 470] on button "OK" at bounding box center [784, 471] width 68 height 35
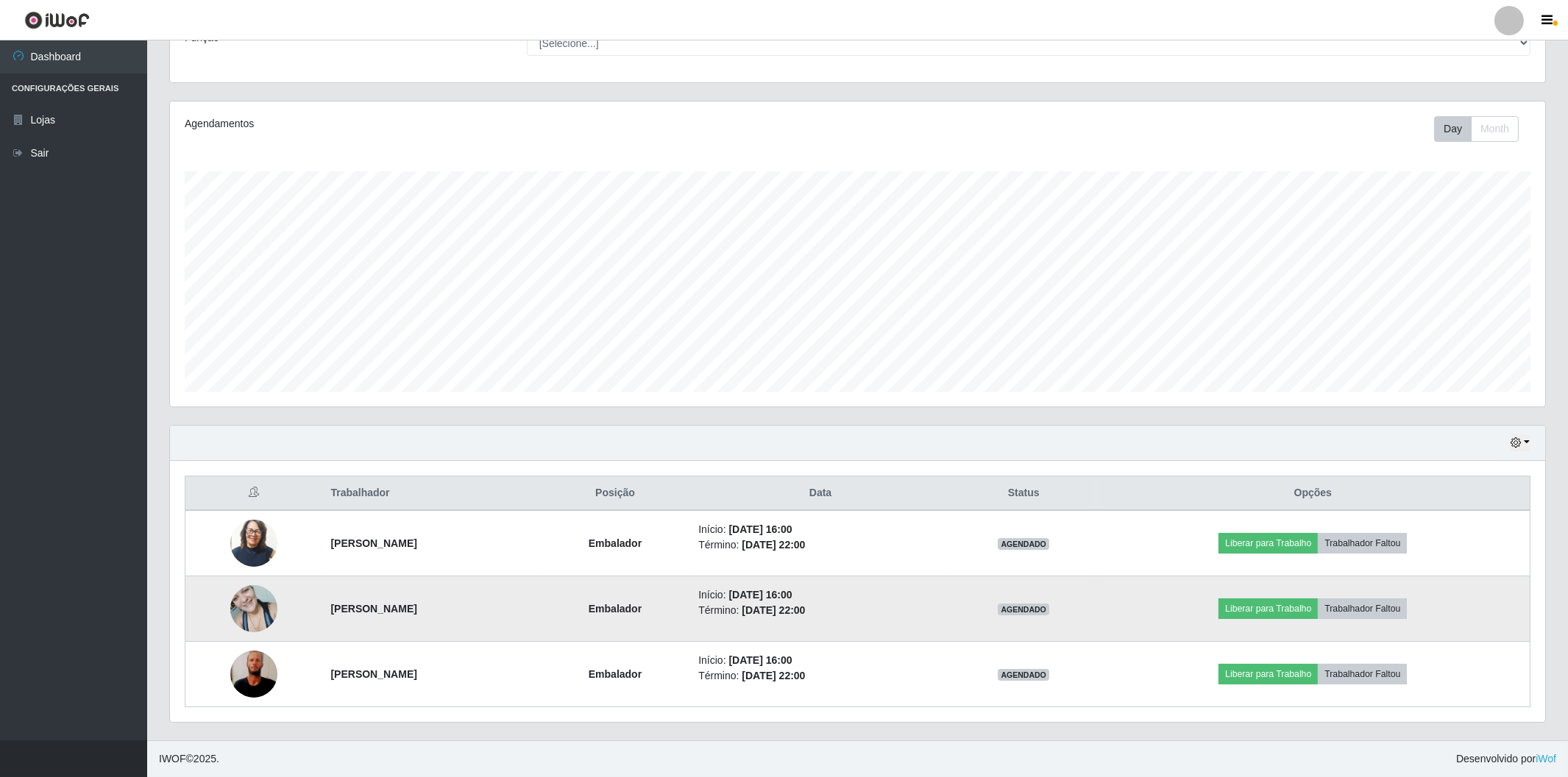
click at [254, 605] on img at bounding box center [254, 609] width 47 height 63
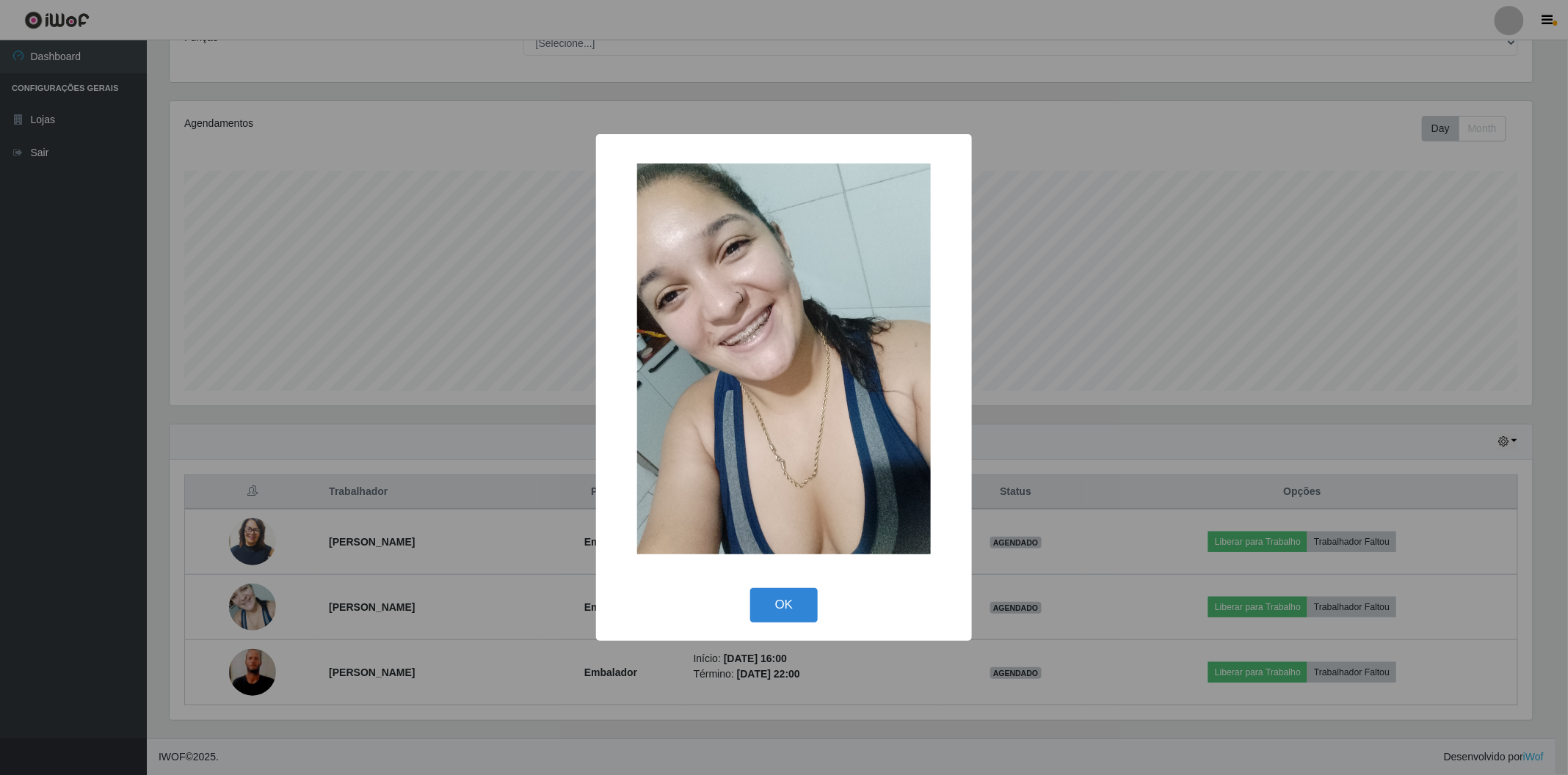
click at [235, 683] on div "× OK Cancel" at bounding box center [784, 388] width 1568 height 775
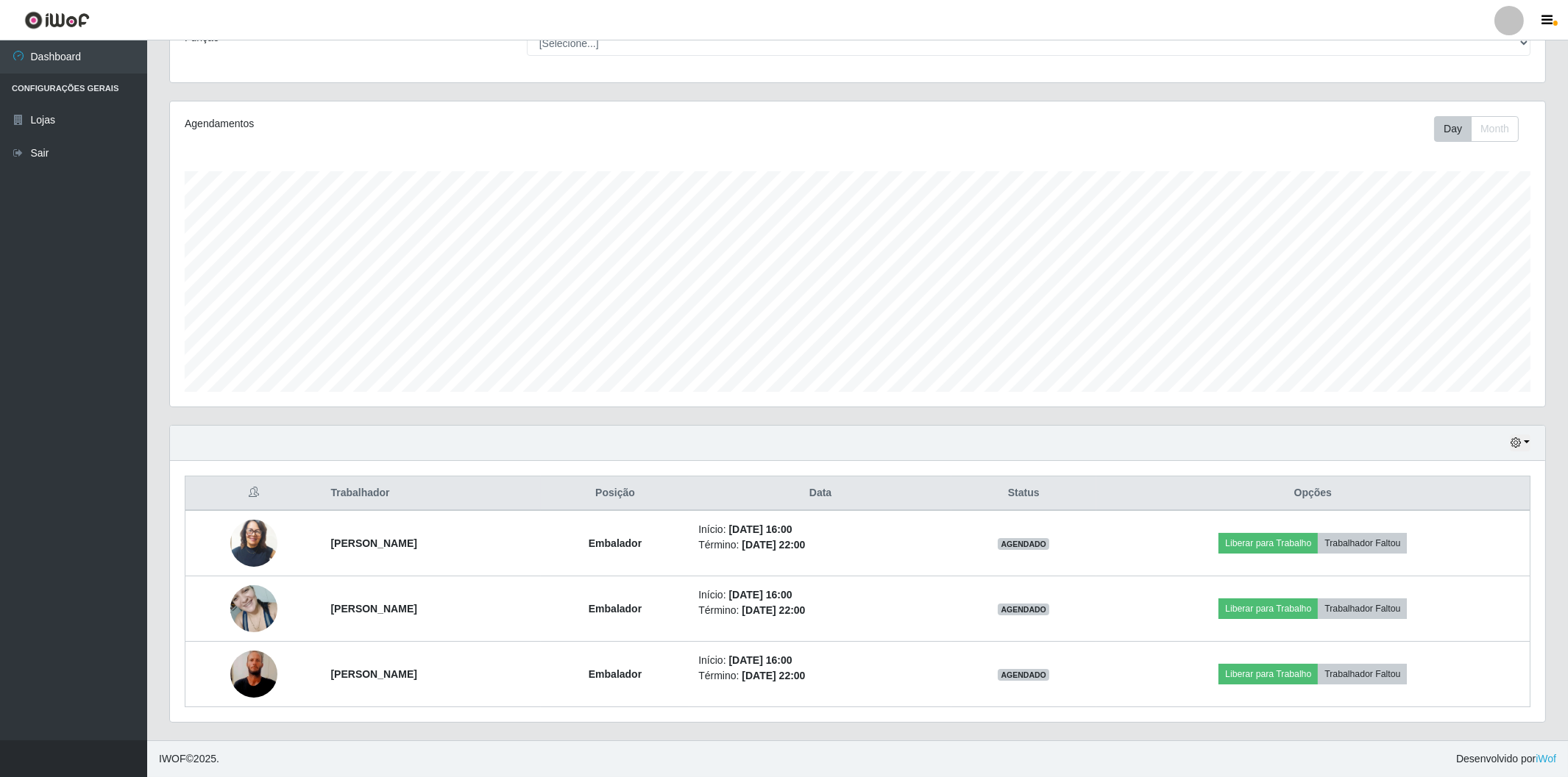
click at [236, 684] on img at bounding box center [254, 675] width 47 height 105
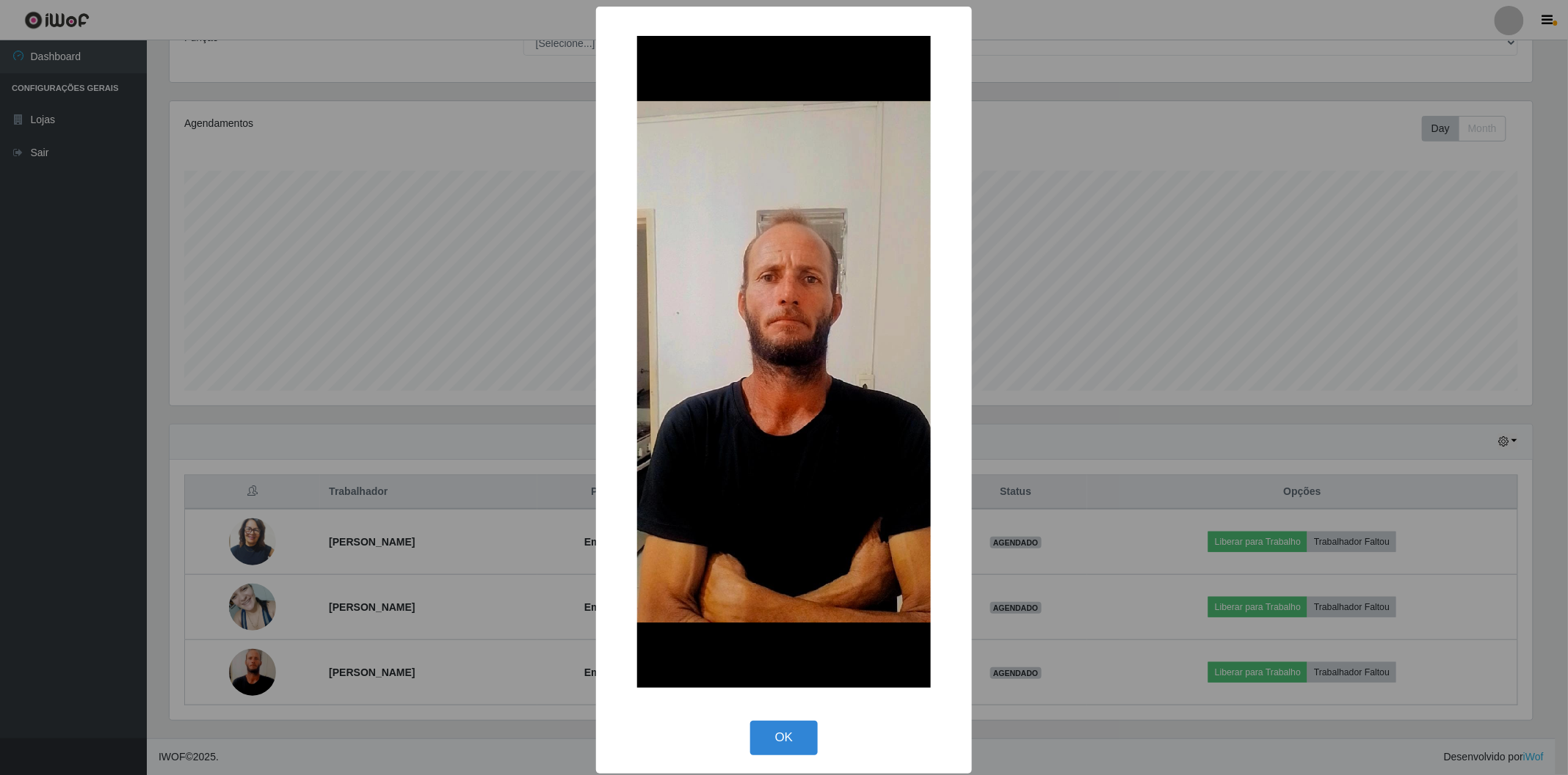
click at [63, 555] on div "× OK Cancel" at bounding box center [784, 388] width 1568 height 775
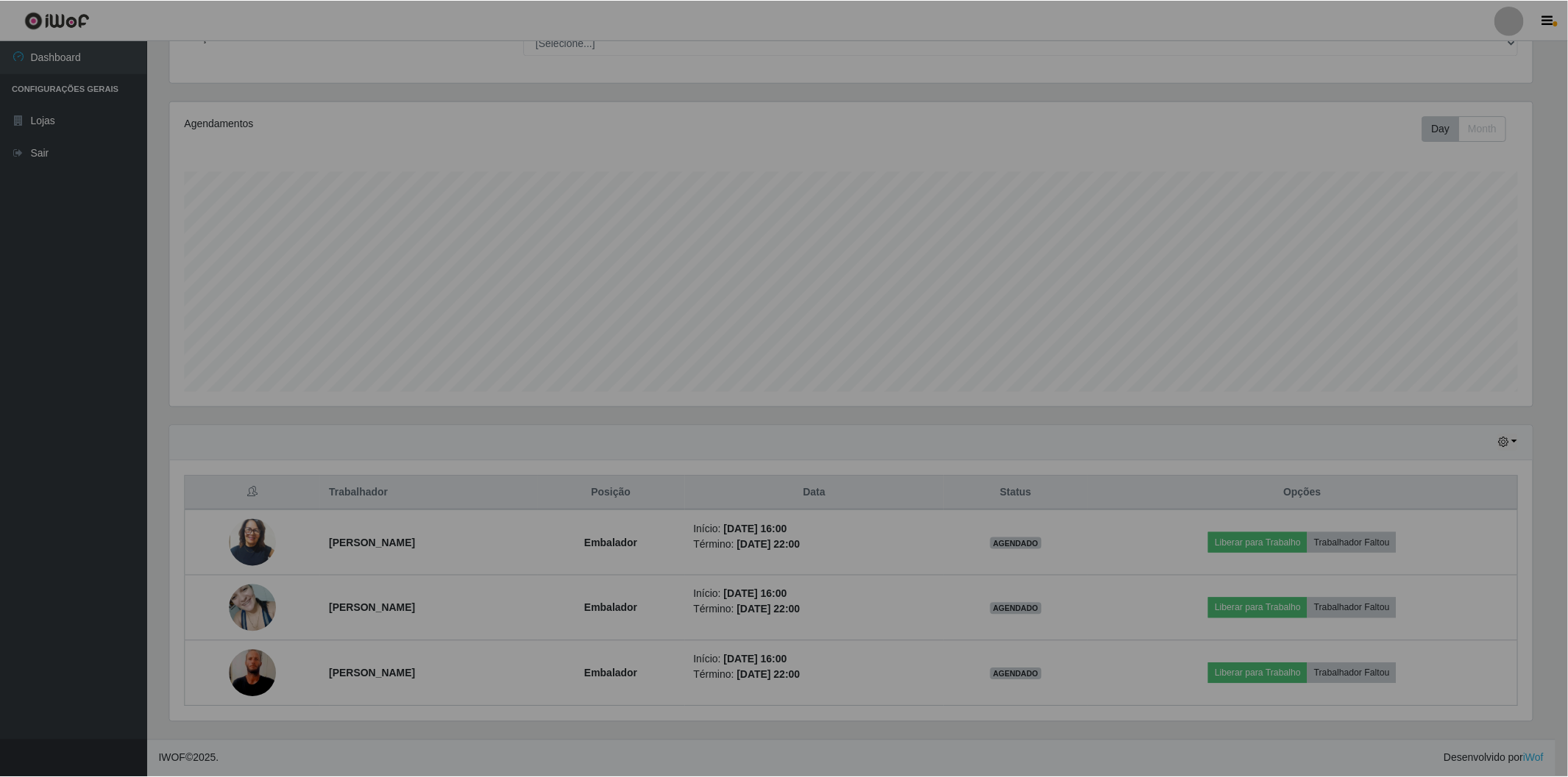
scroll to position [305, 1375]
